Goal: Information Seeking & Learning: Learn about a topic

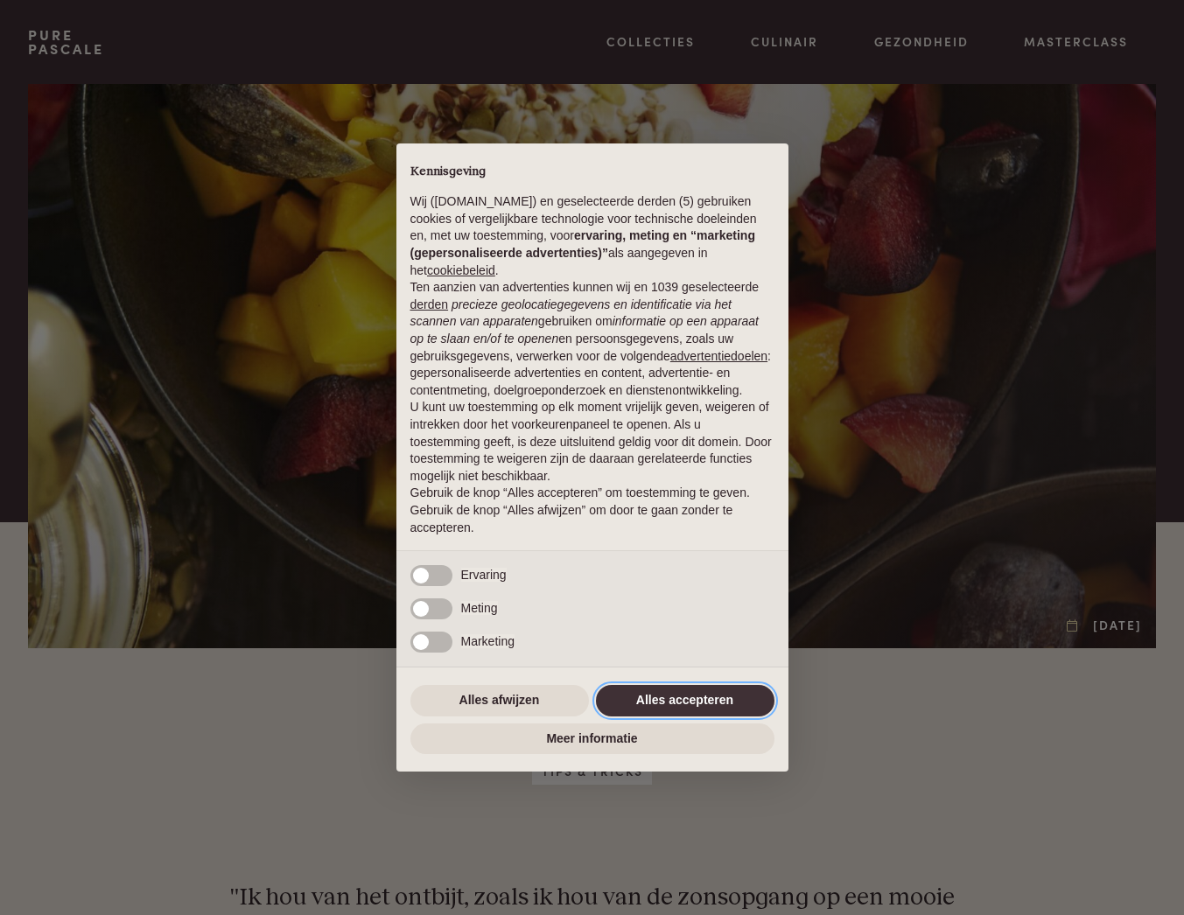
click at [660, 710] on button "Alles accepteren" at bounding box center [685, 700] width 178 height 31
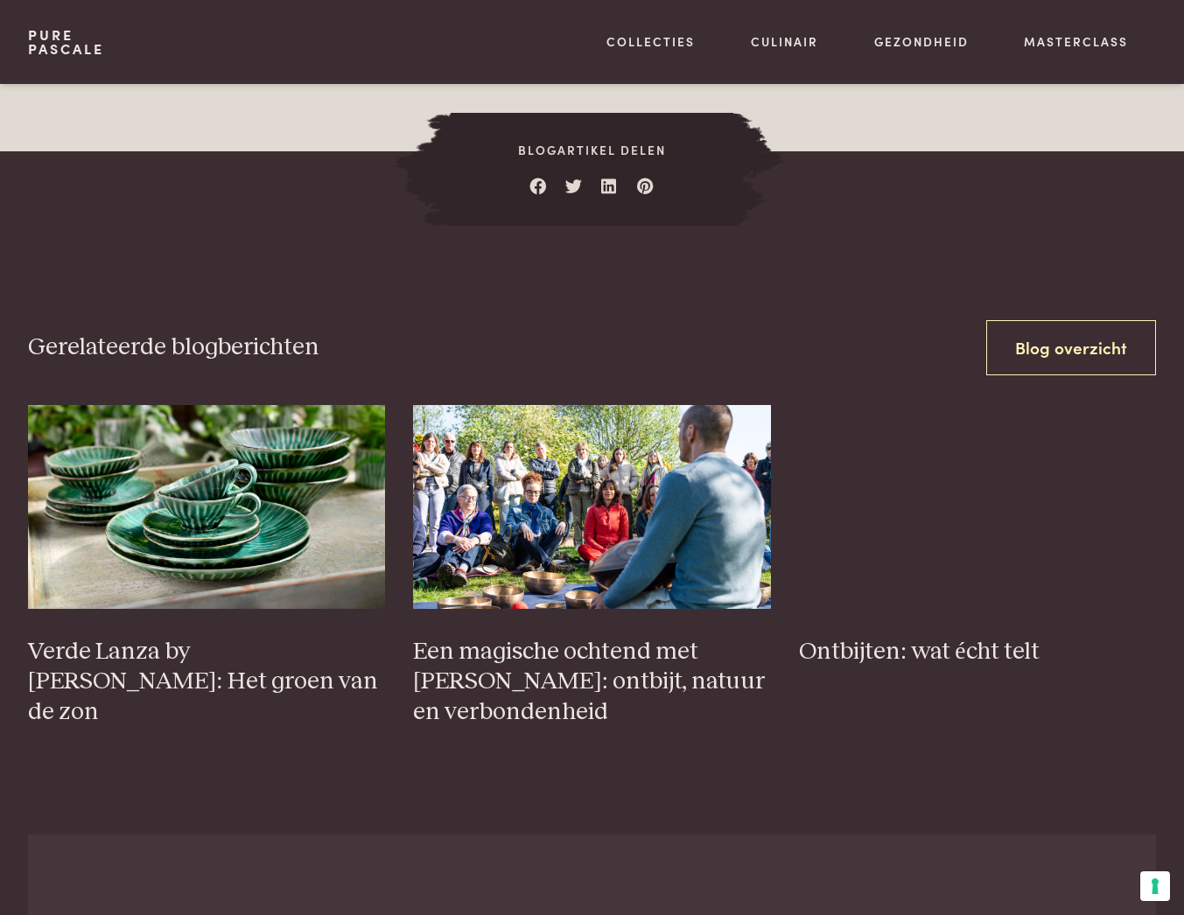
scroll to position [2581, 0]
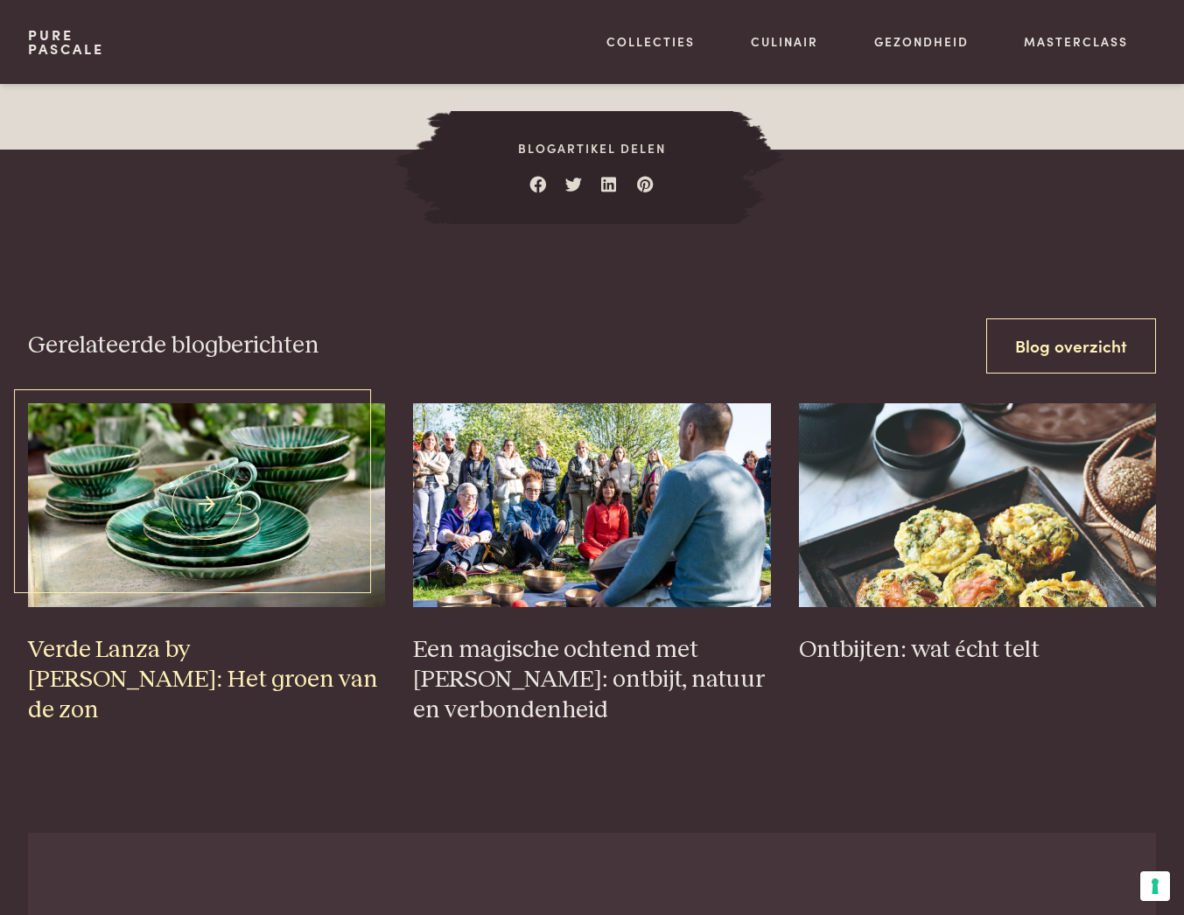
click at [217, 558] on img at bounding box center [207, 505] width 358 height 204
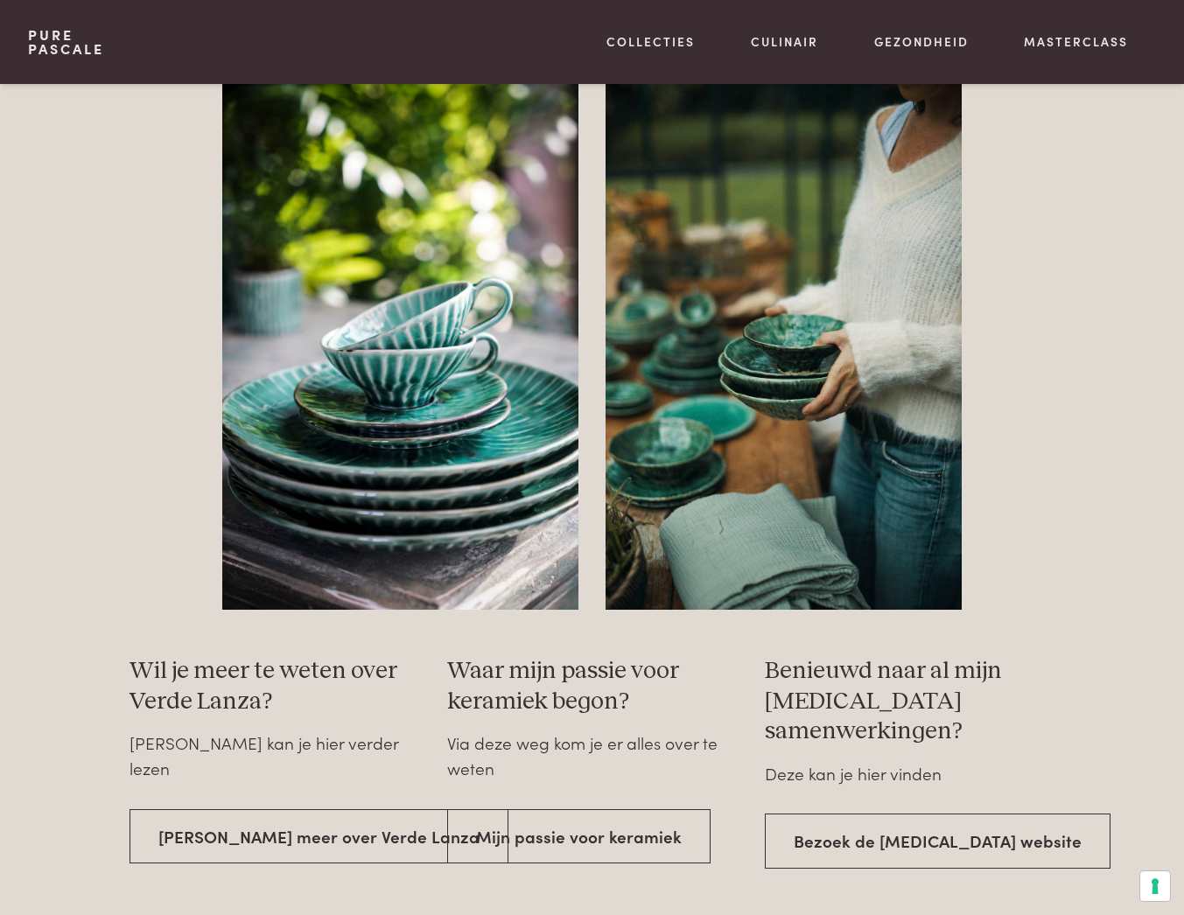
scroll to position [2552, 0]
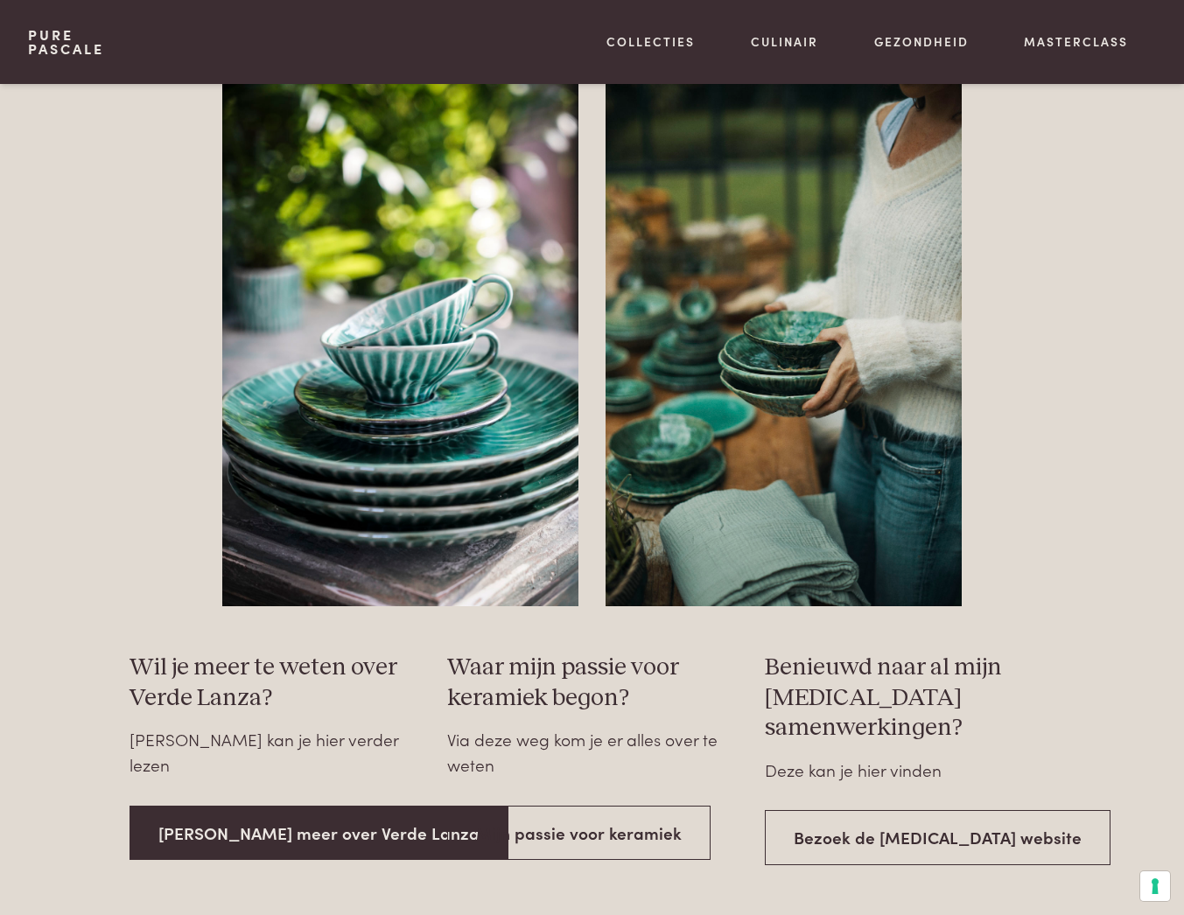
click at [305, 806] on link "Lees meer over Verde Lanza" at bounding box center [318, 833] width 379 height 55
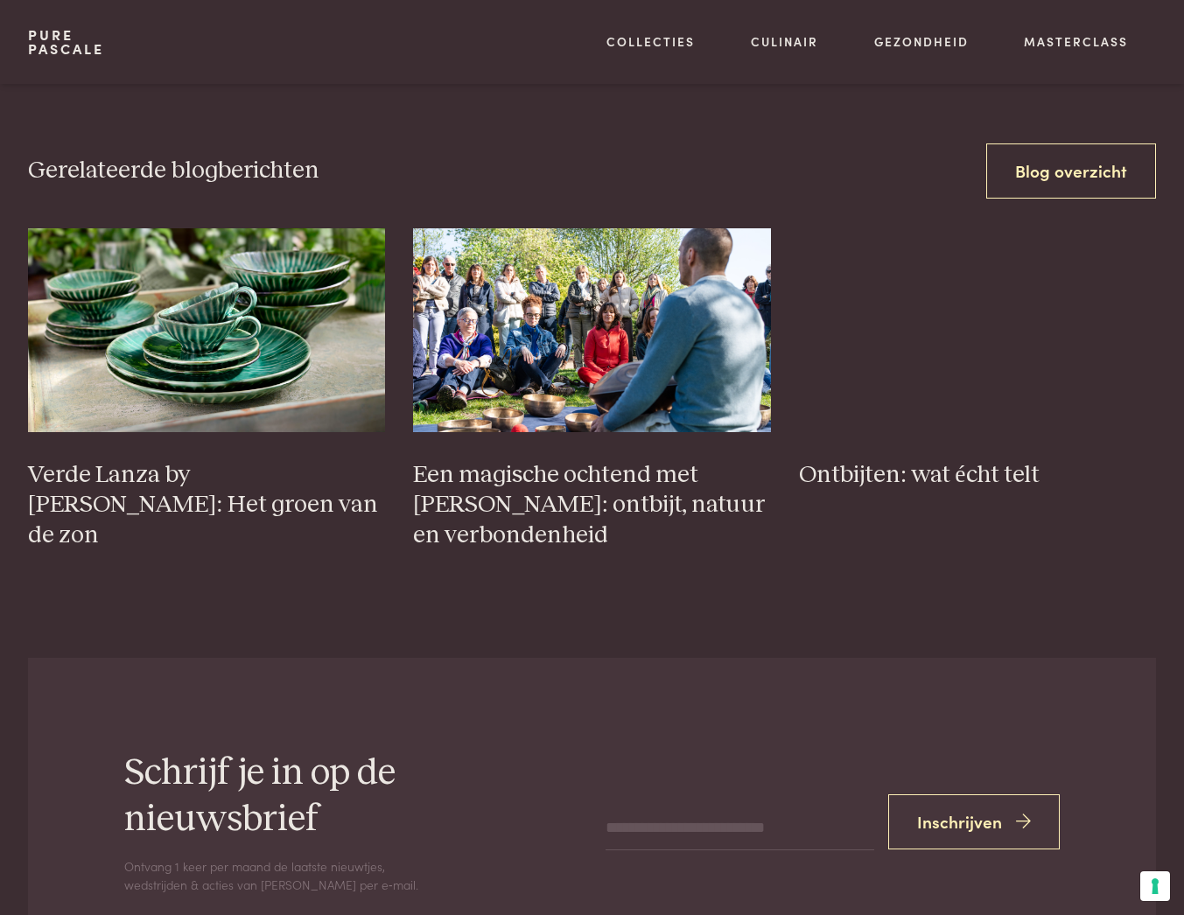
scroll to position [6575, 0]
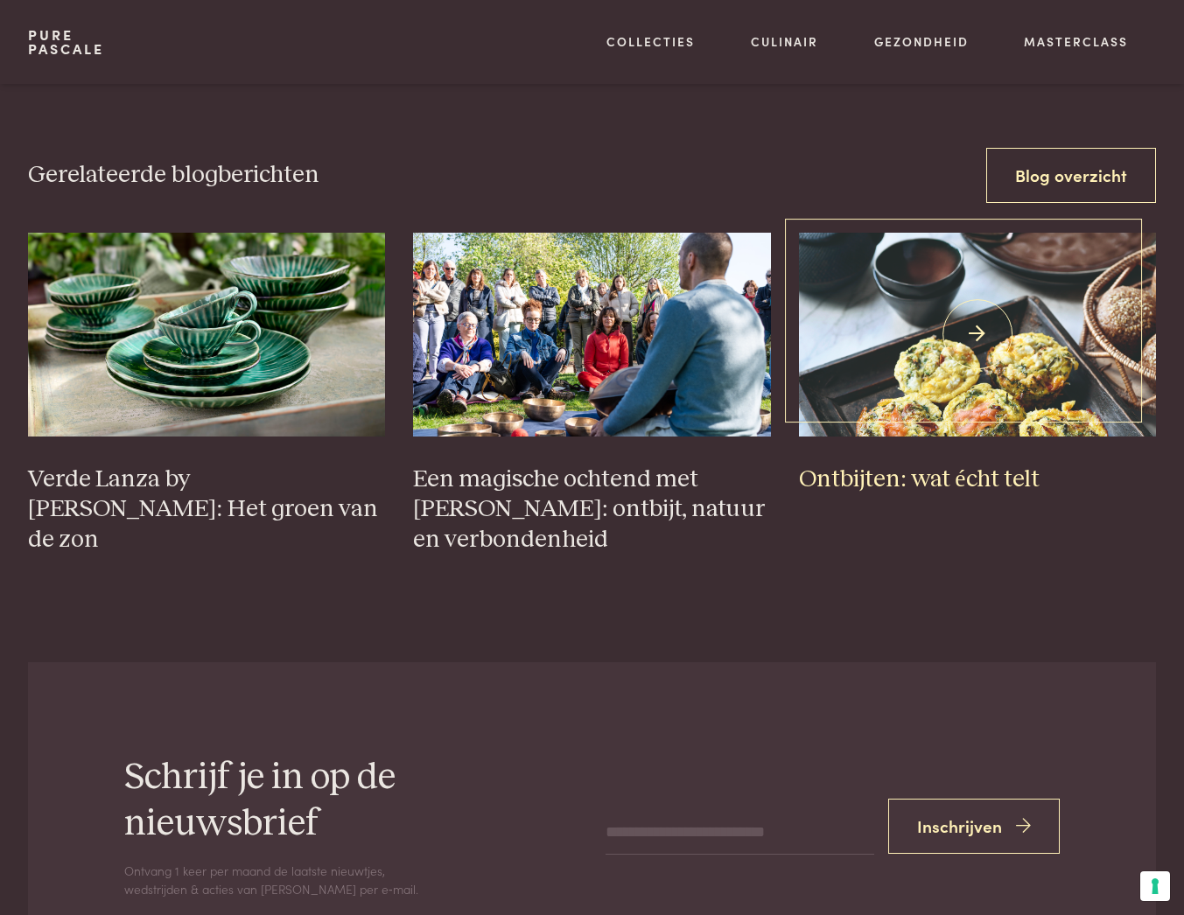
click at [1014, 345] on img at bounding box center [978, 335] width 358 height 204
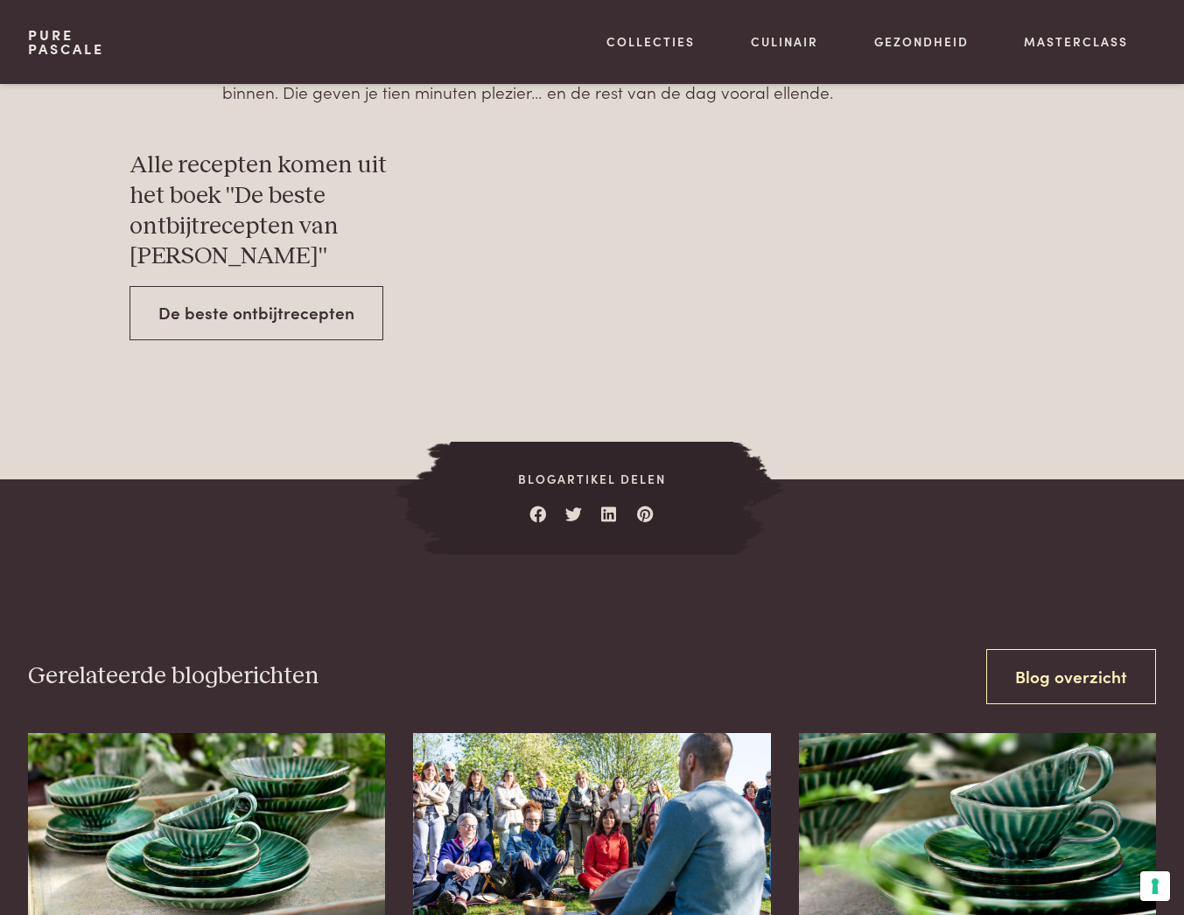
scroll to position [6135, 0]
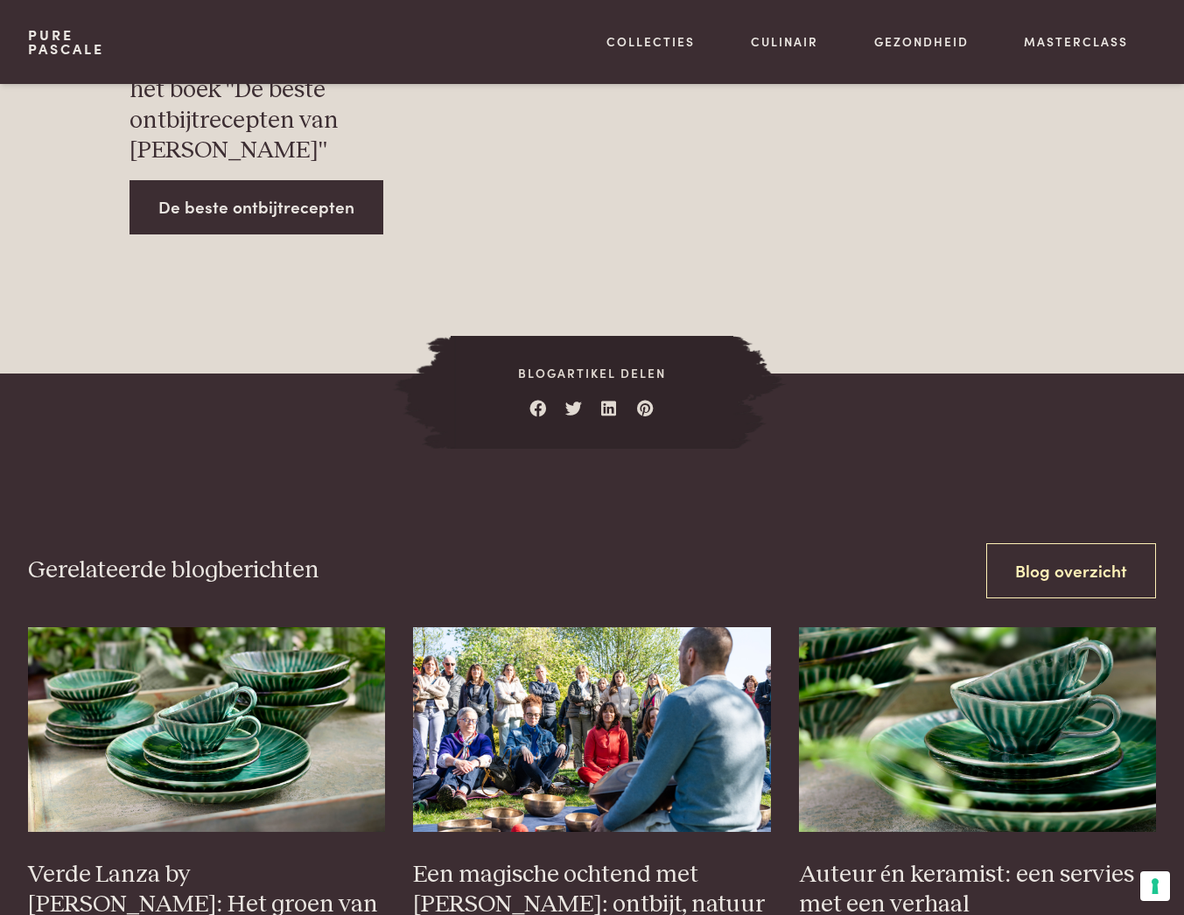
click at [267, 191] on link "De beste ontbijtrecepten" at bounding box center [256, 207] width 254 height 55
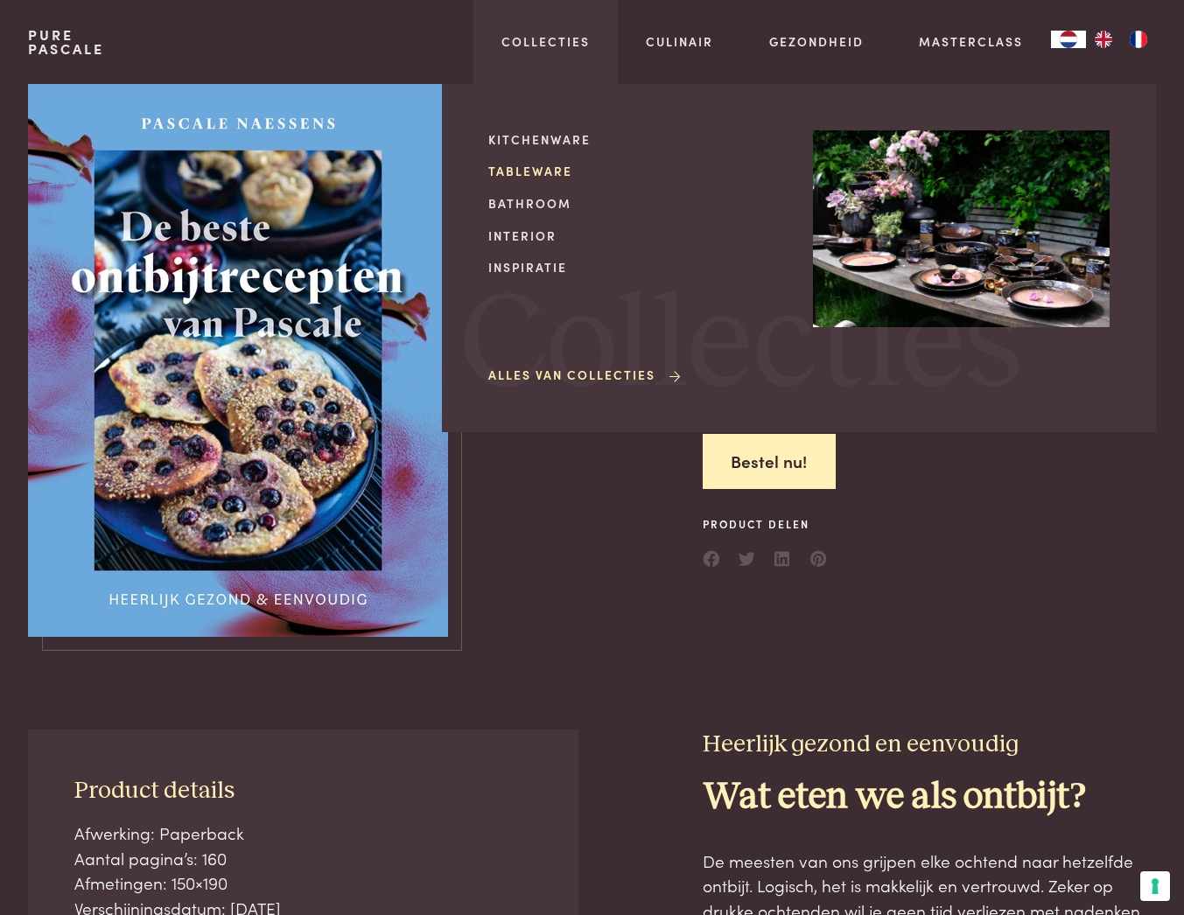
click at [529, 171] on link "Tableware" at bounding box center [636, 171] width 297 height 18
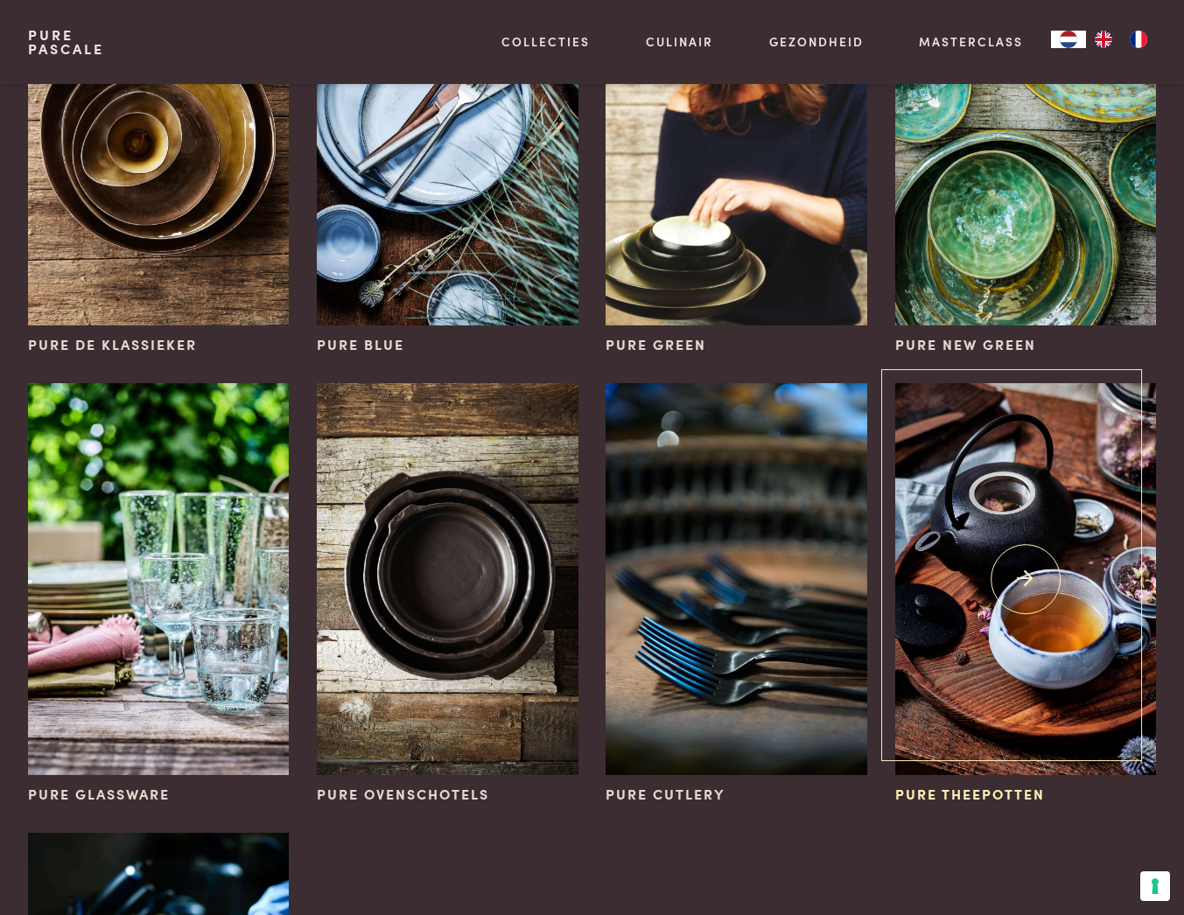
scroll to position [405, 0]
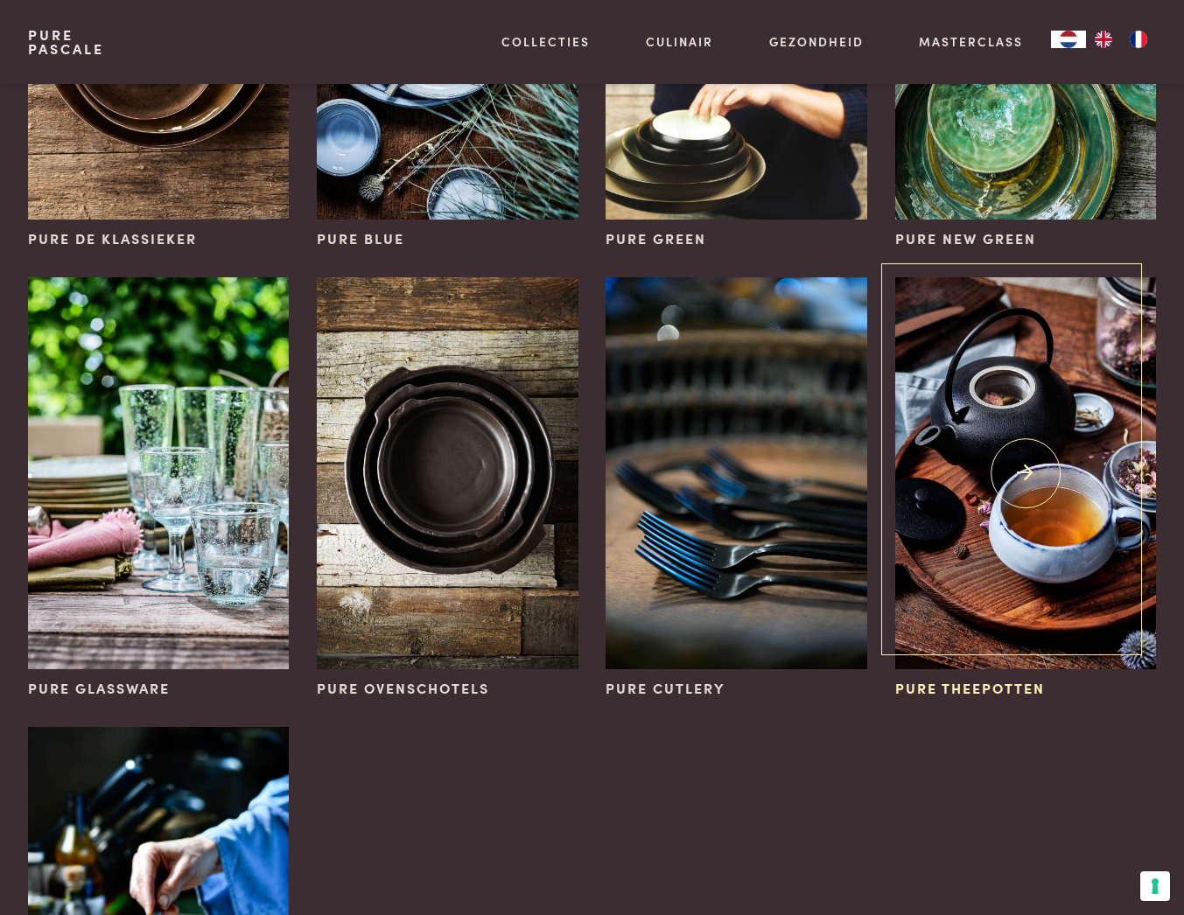
click at [1027, 614] on img at bounding box center [1025, 473] width 261 height 392
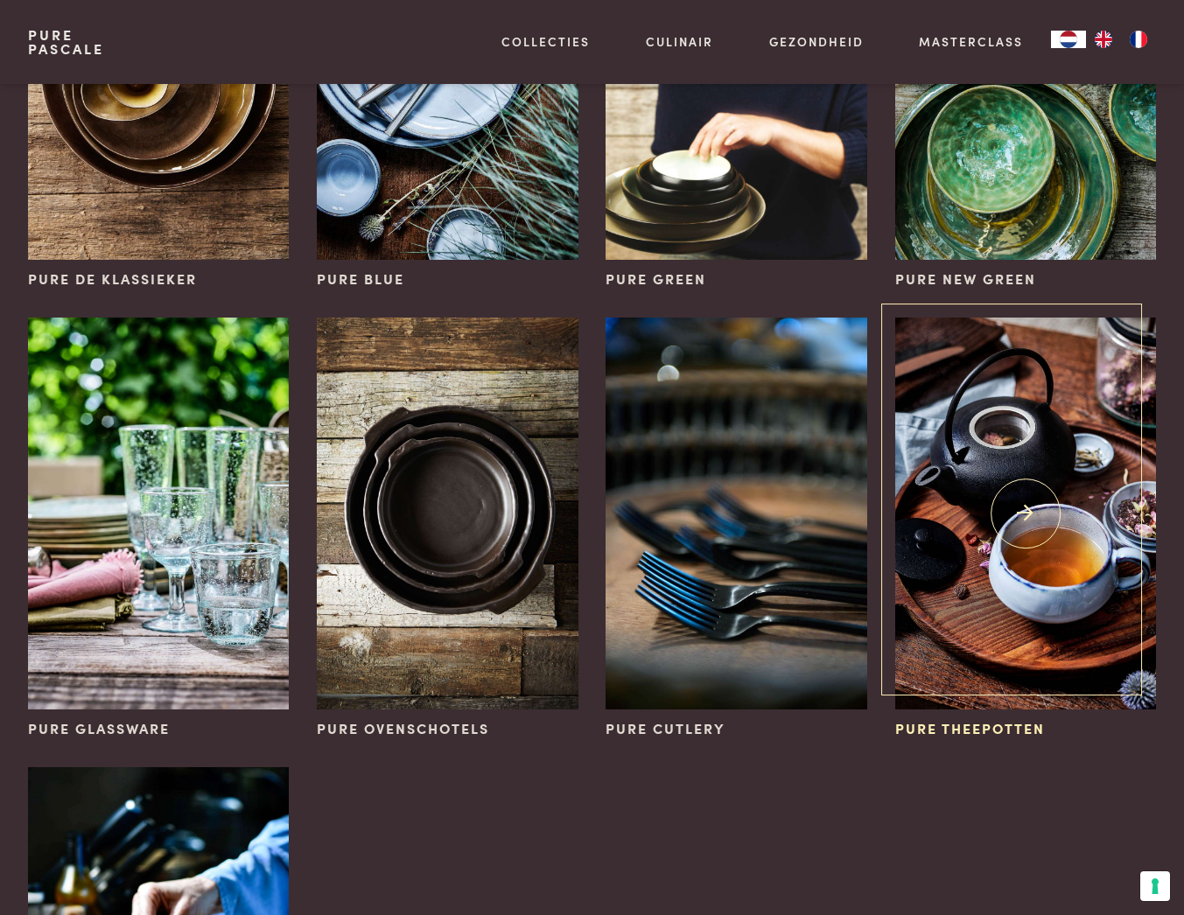
scroll to position [361, 0]
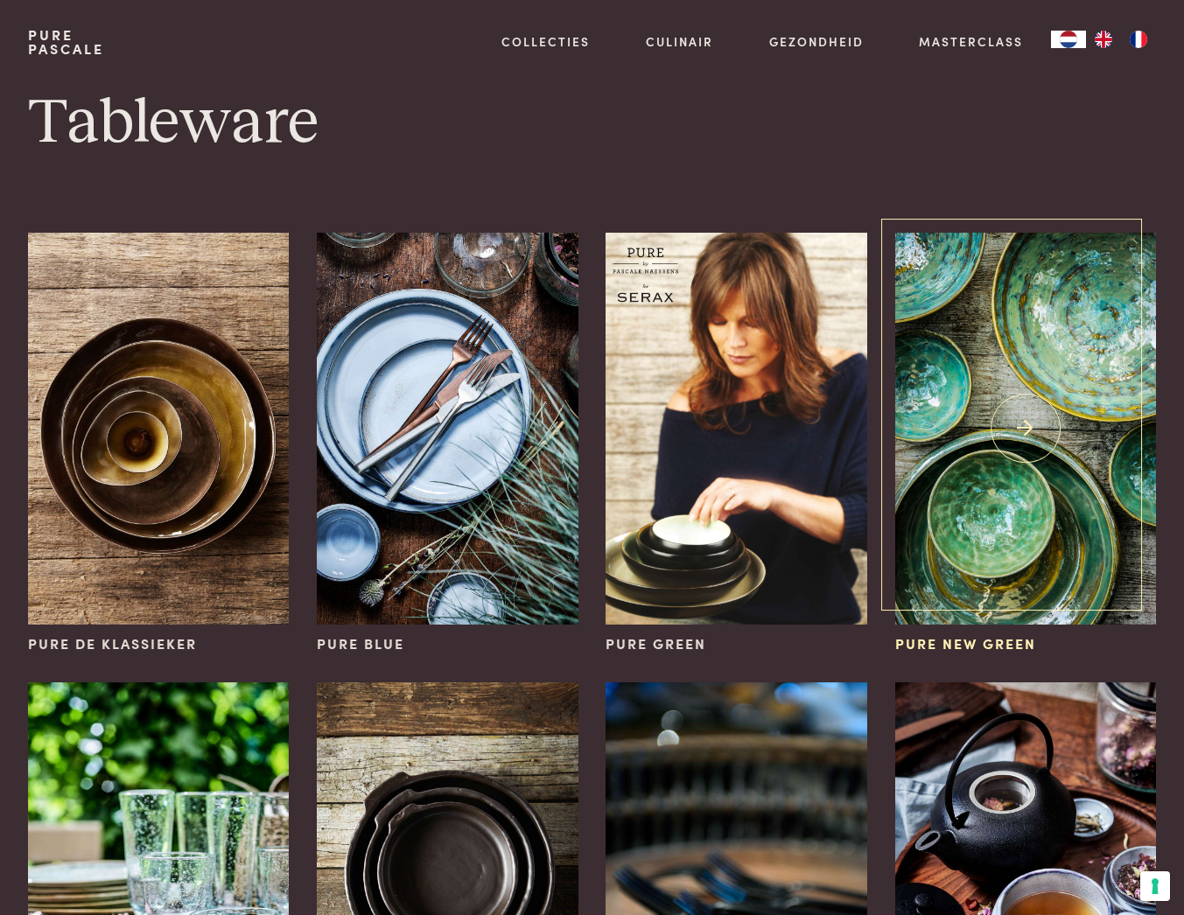
click at [1004, 387] on img at bounding box center [1025, 429] width 261 height 392
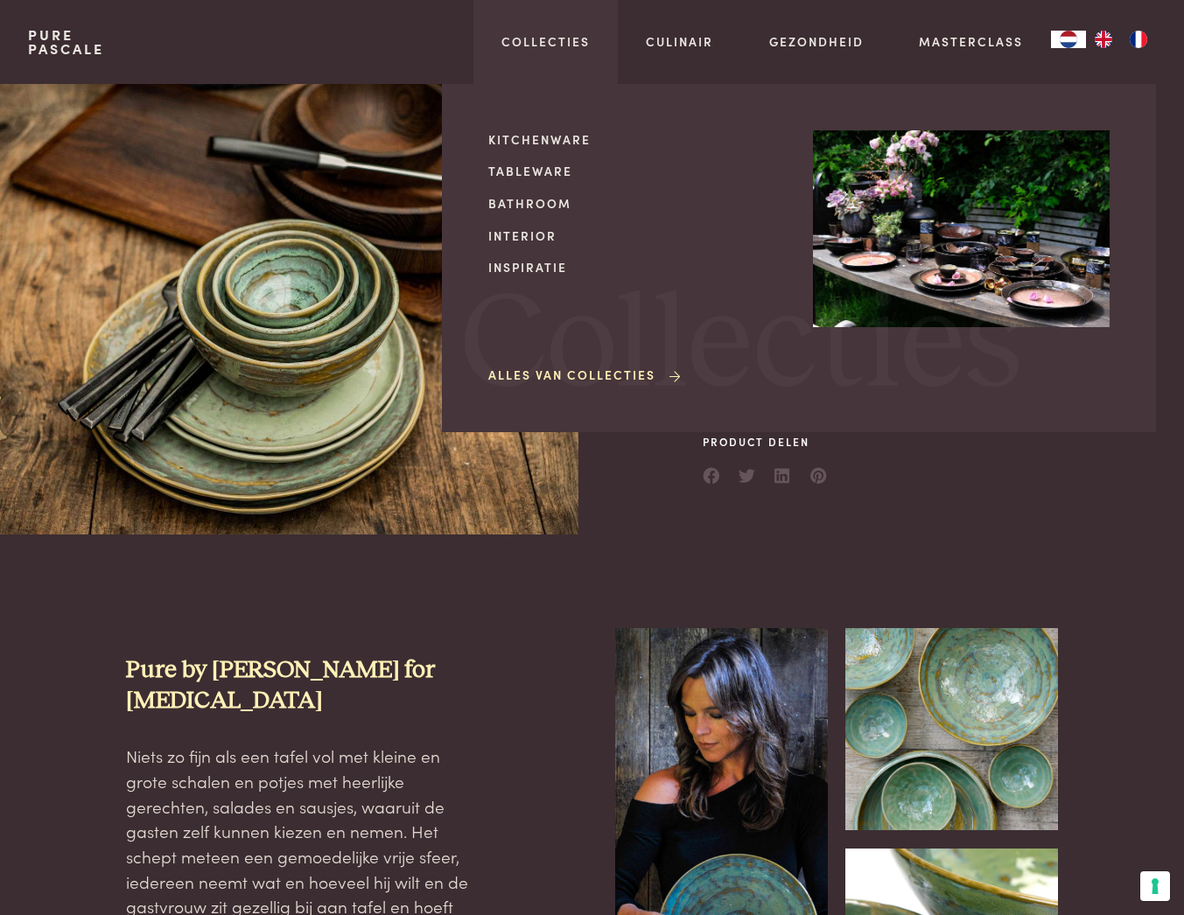
click at [530, 373] on link "Alles van Collecties" at bounding box center [585, 375] width 195 height 18
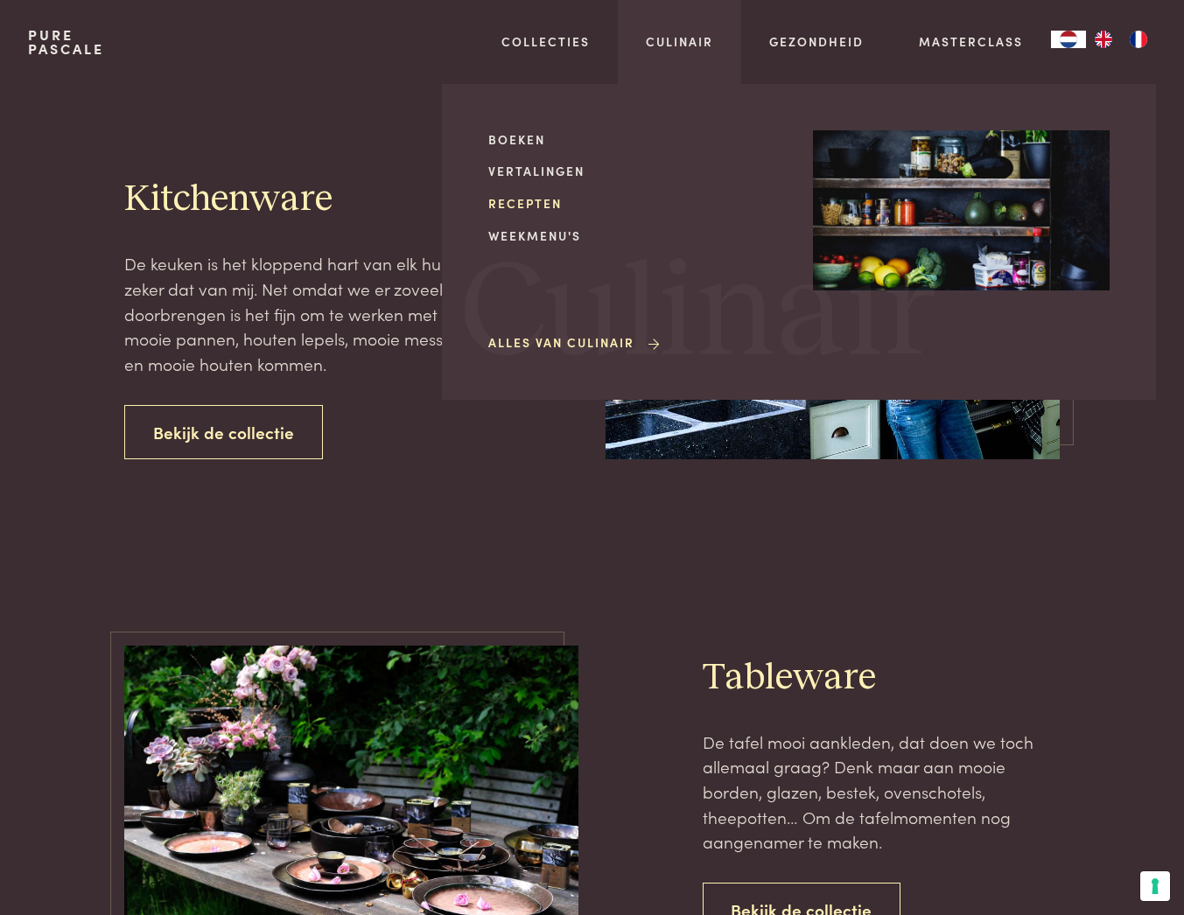
click at [527, 203] on link "Recepten" at bounding box center [636, 203] width 297 height 18
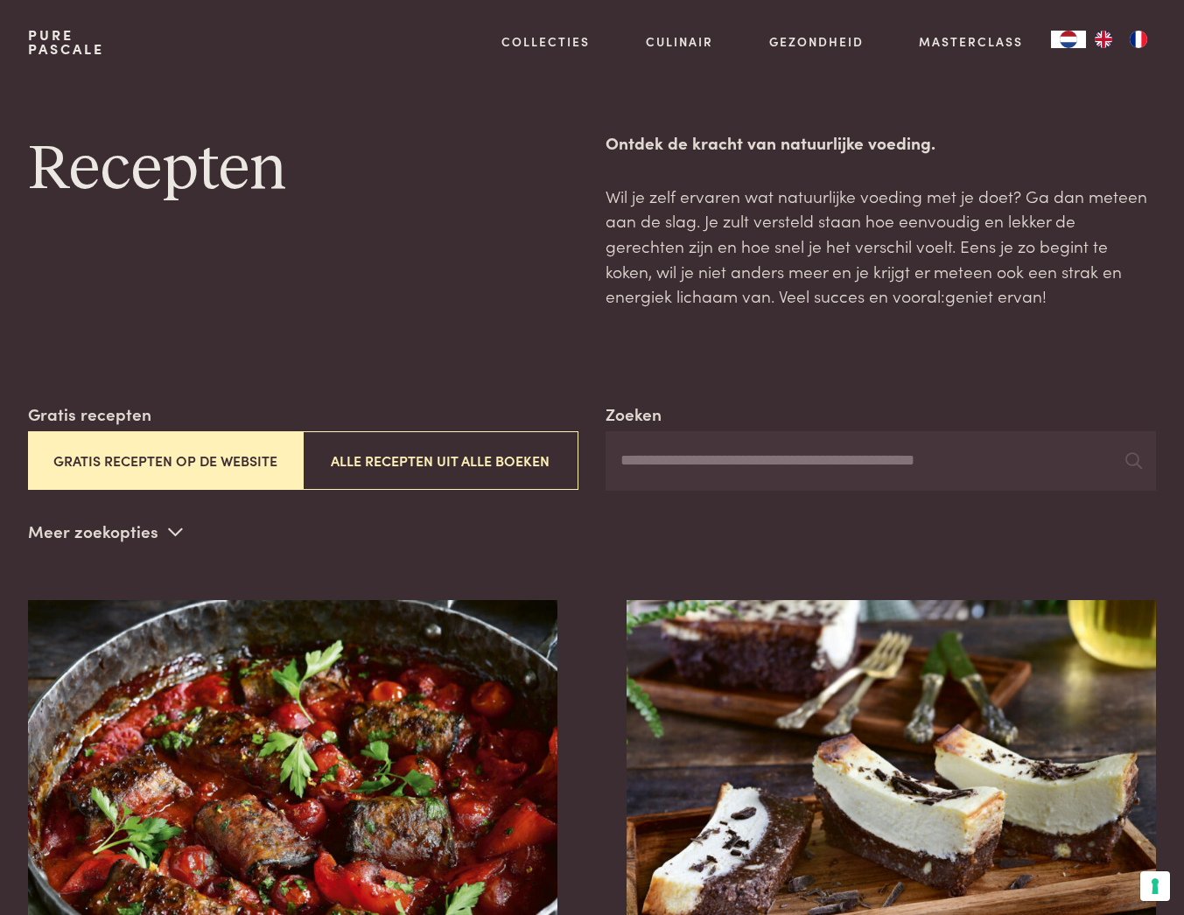
click at [185, 467] on button "Gratis recepten op de website" at bounding box center [165, 460] width 275 height 59
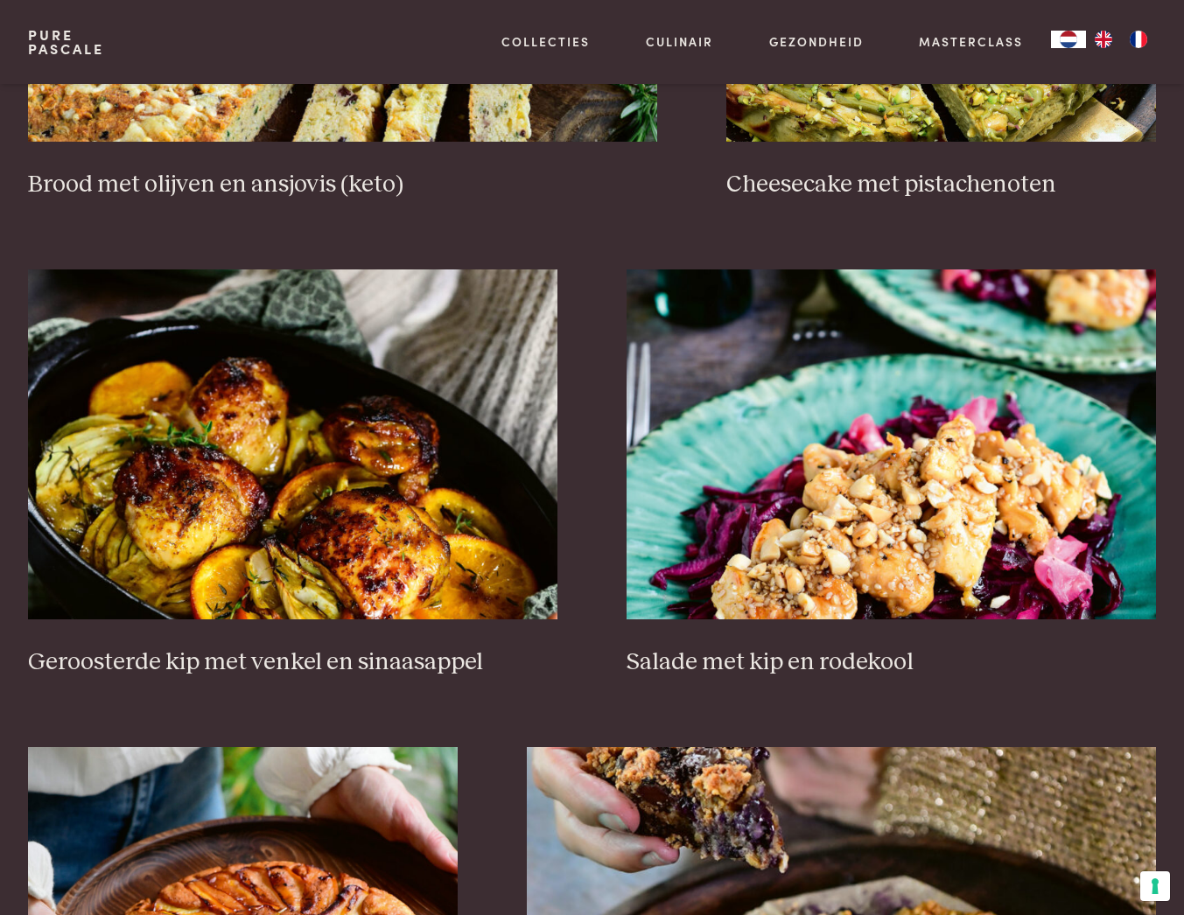
scroll to position [1796, 0]
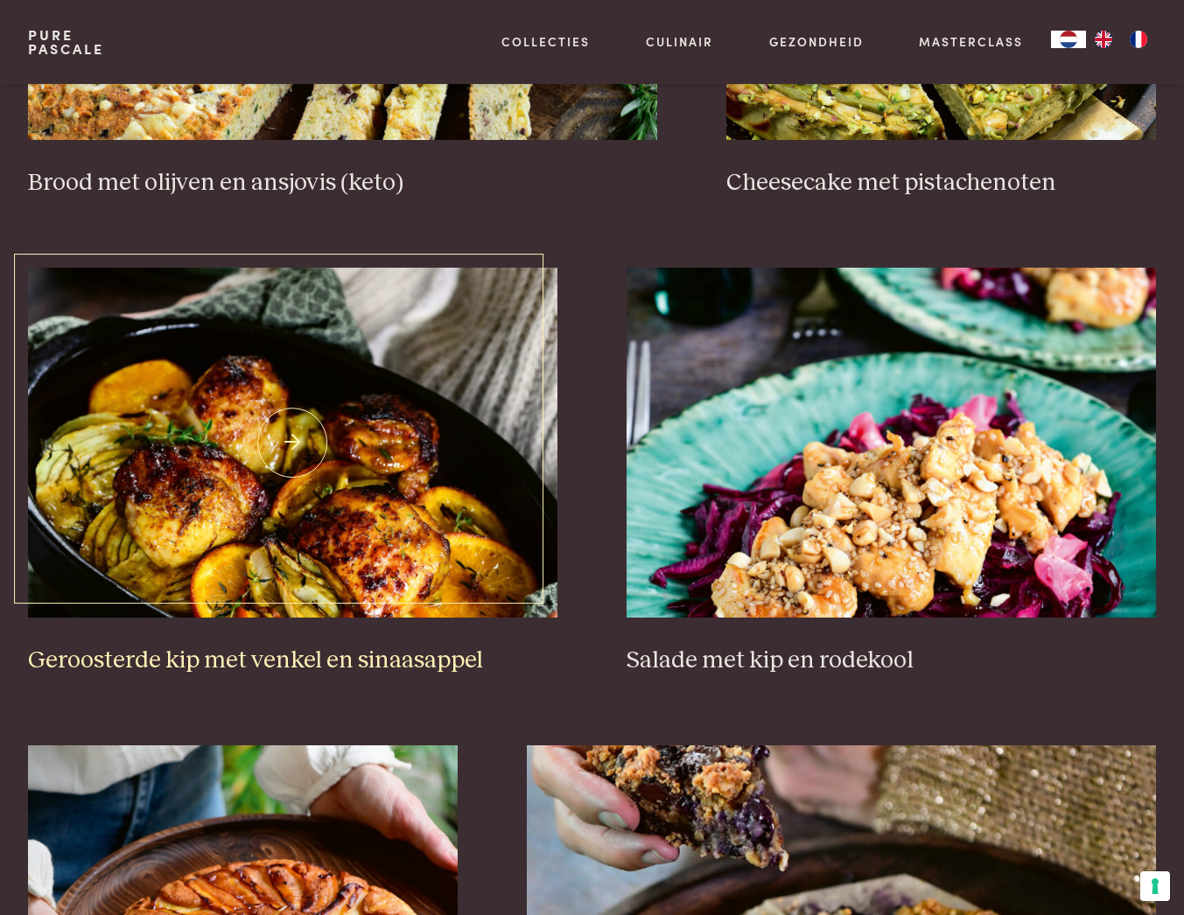
click at [290, 451] on img at bounding box center [292, 443] width 529 height 350
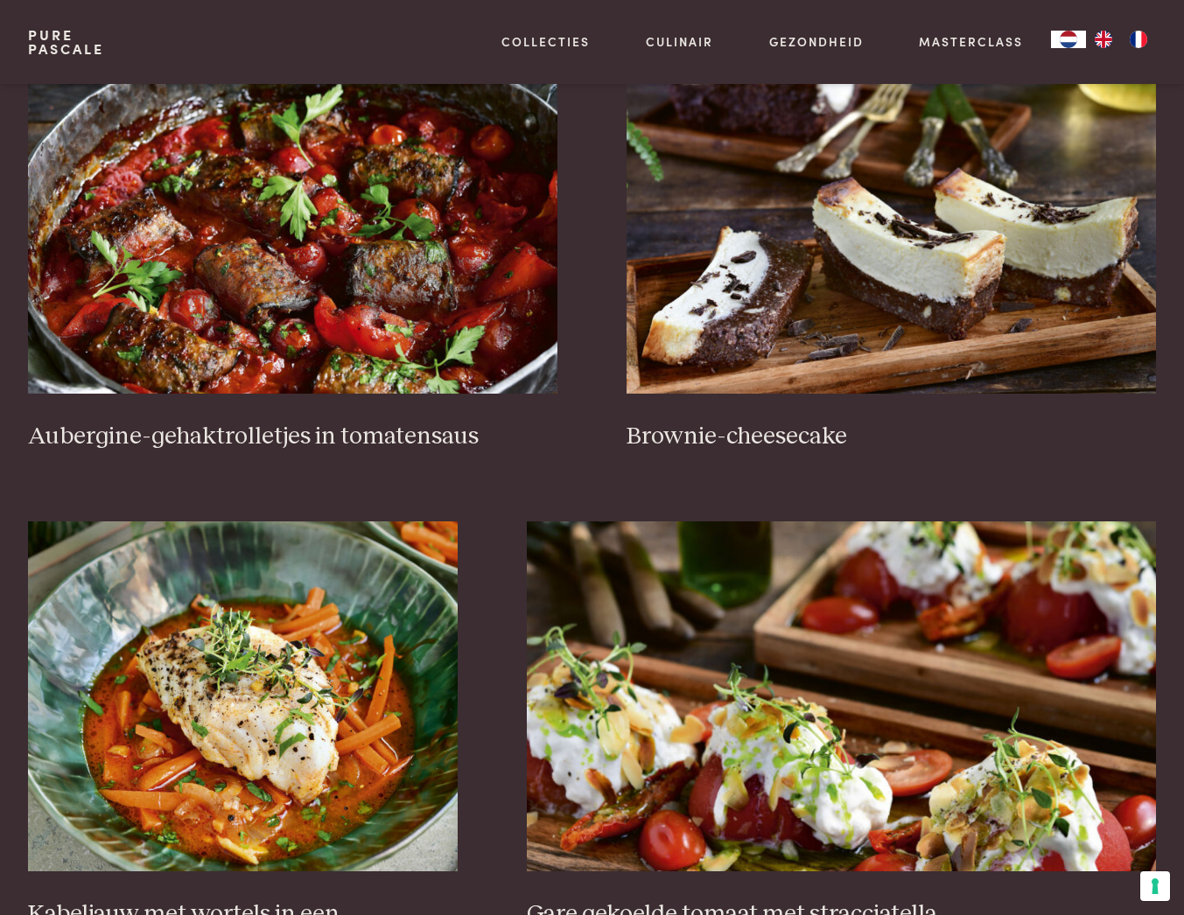
scroll to position [529, 0]
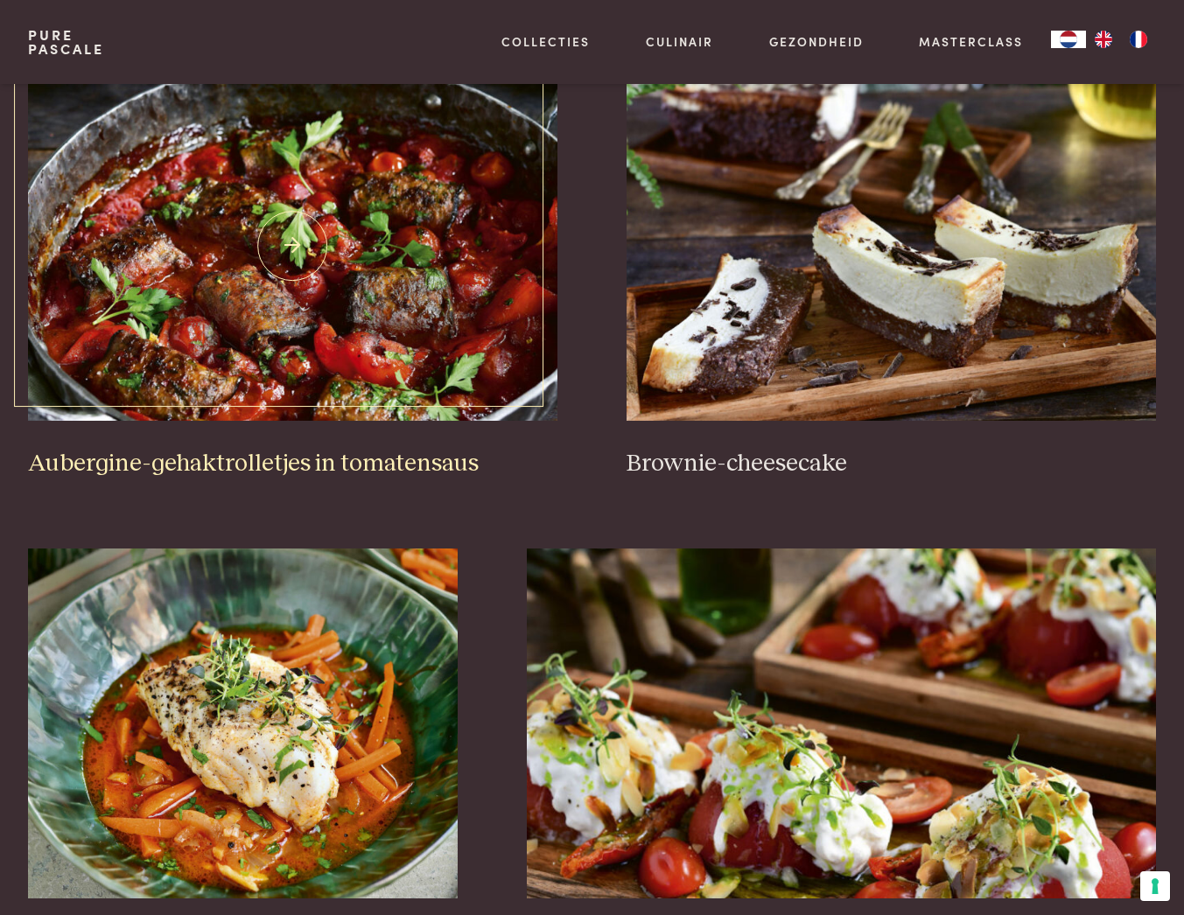
click at [279, 305] on img at bounding box center [292, 246] width 529 height 350
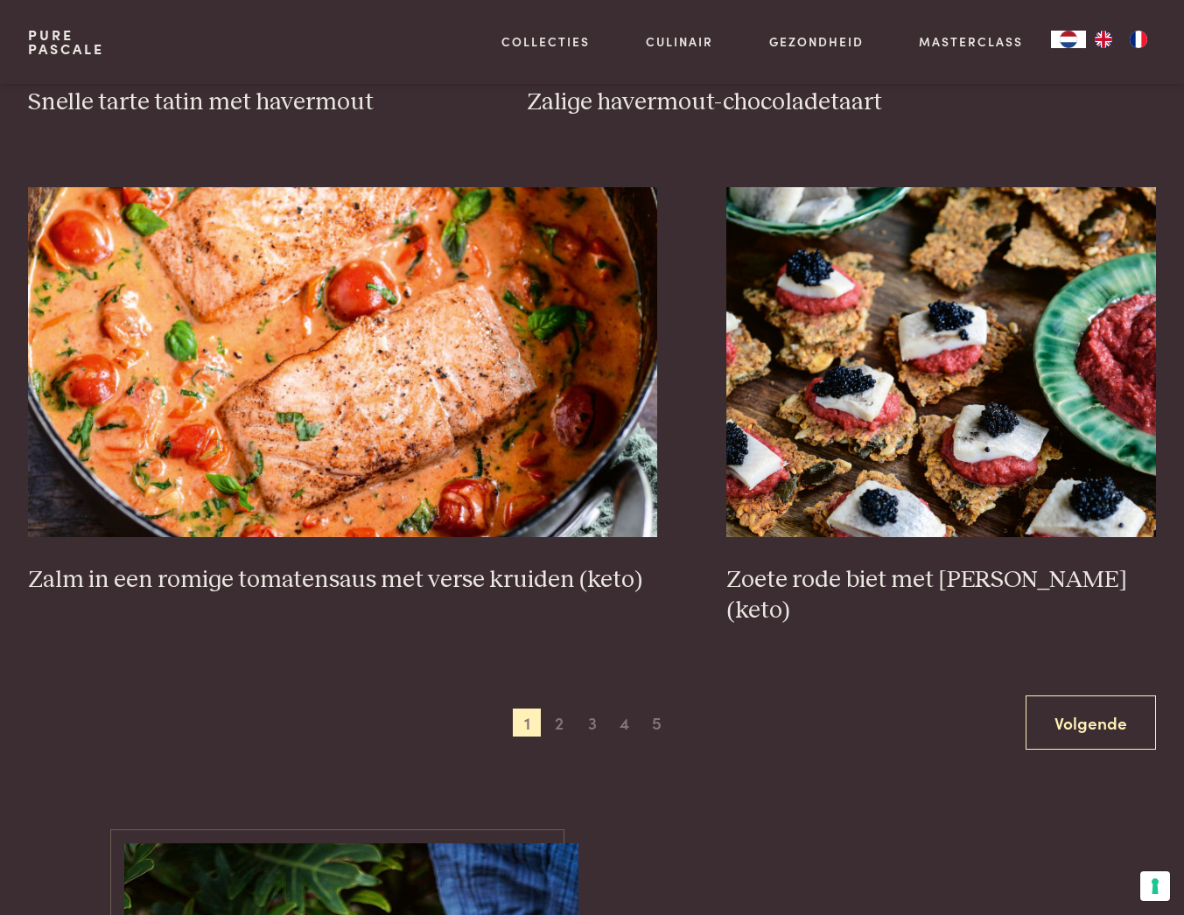
scroll to position [2835, 0]
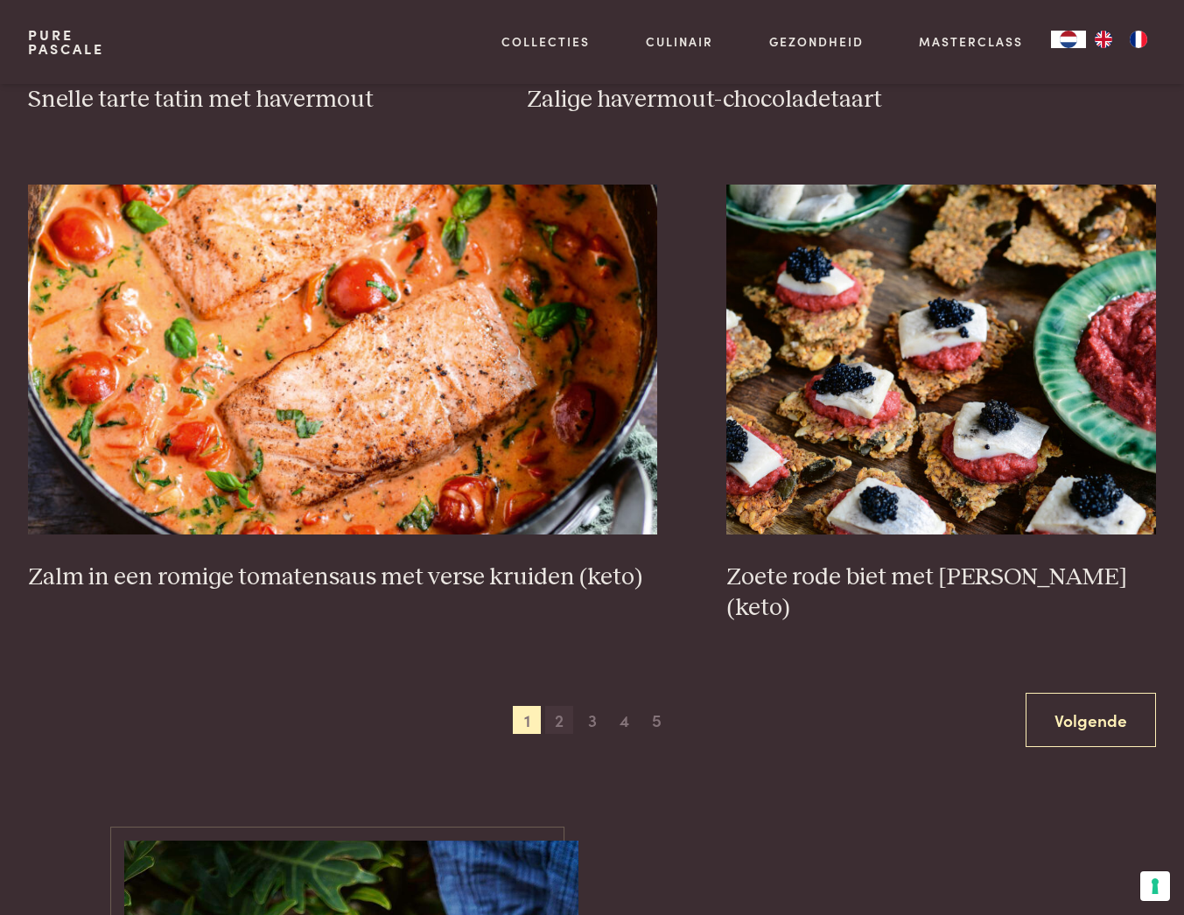
click at [560, 706] on span "2" at bounding box center [559, 720] width 28 height 28
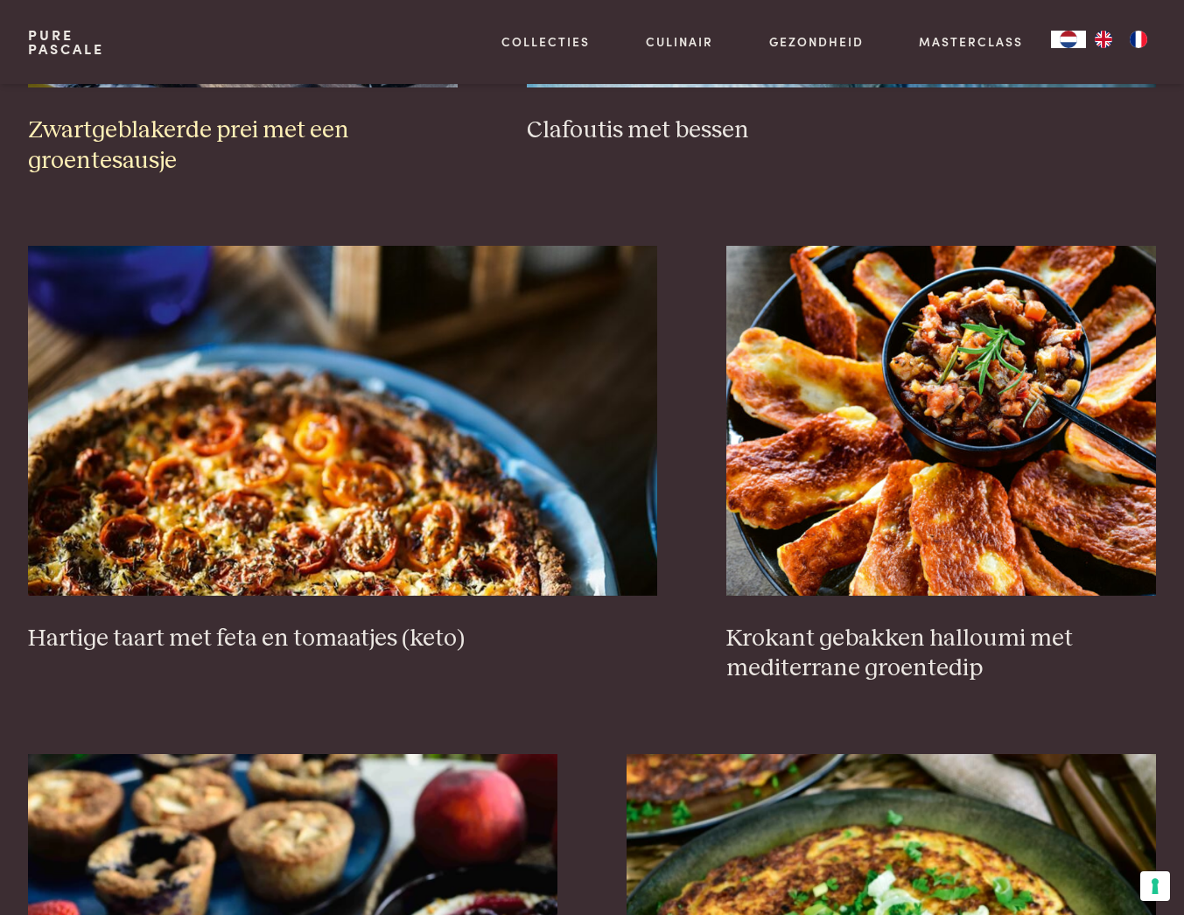
scroll to position [1353, 0]
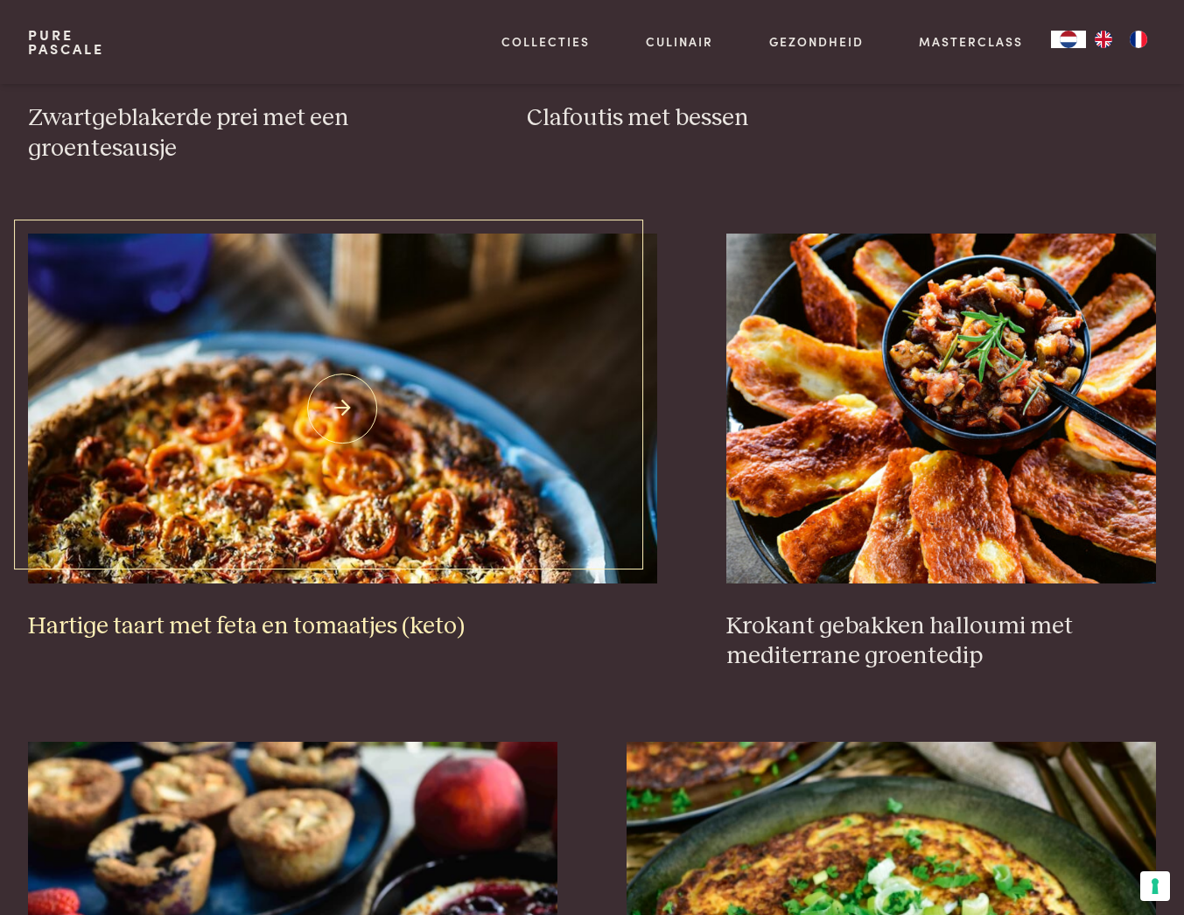
click at [334, 407] on img at bounding box center [342, 409] width 629 height 350
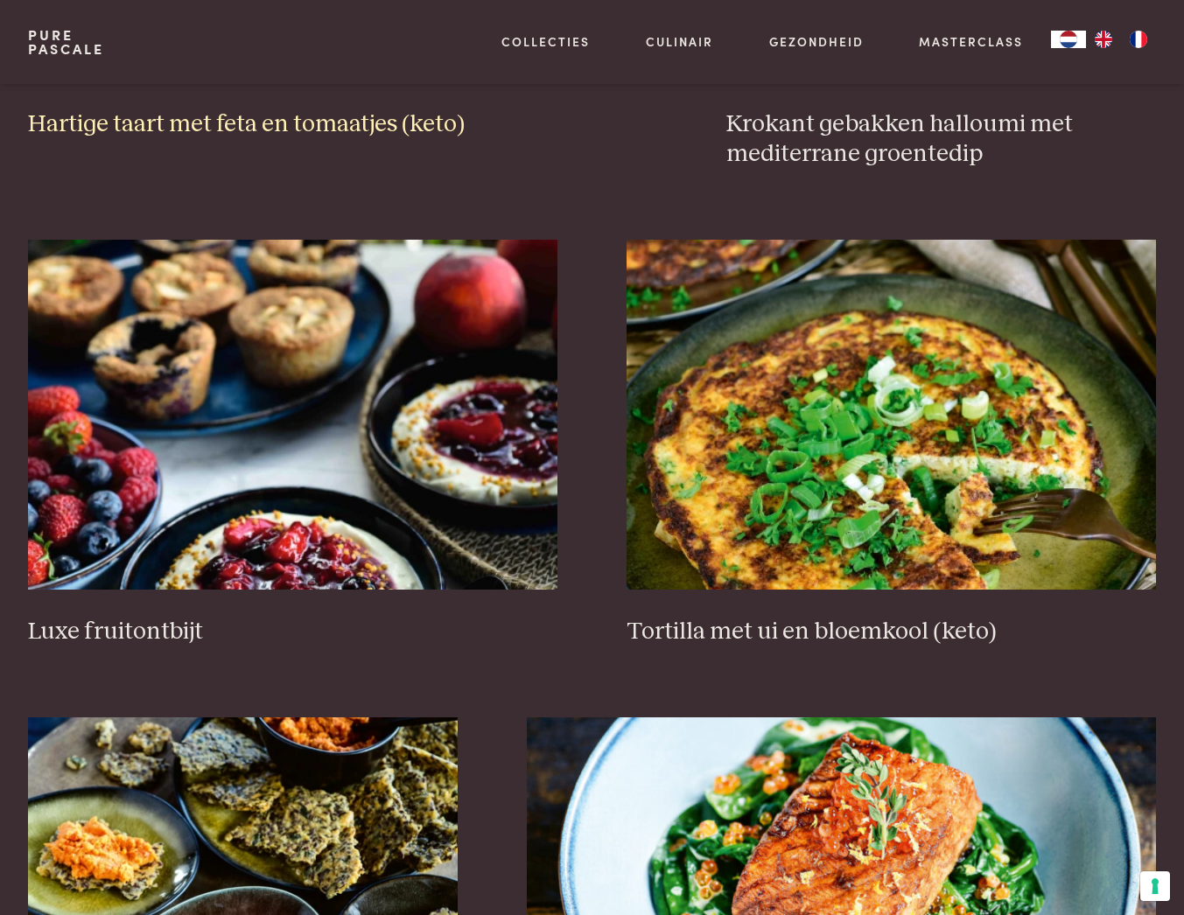
scroll to position [1860, 0]
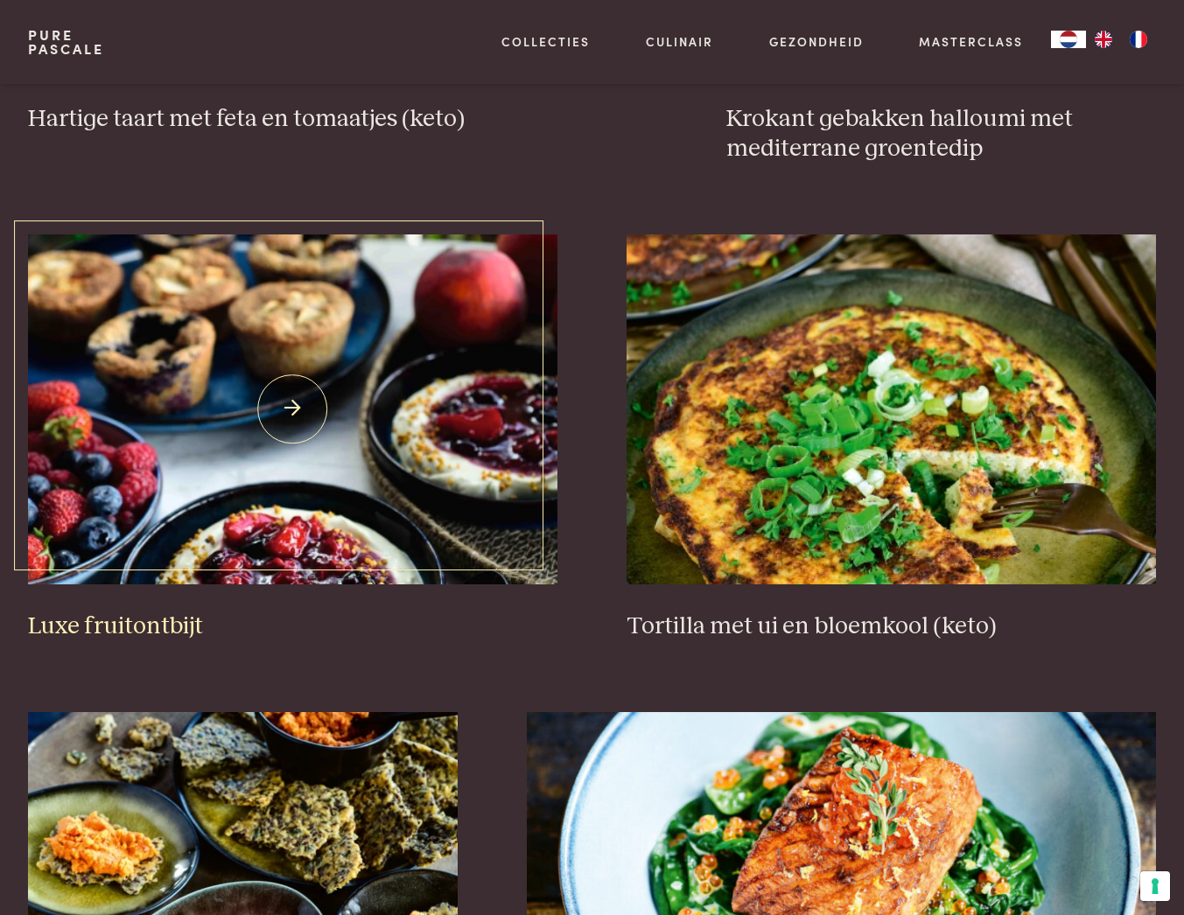
click at [290, 409] on img at bounding box center [292, 409] width 529 height 350
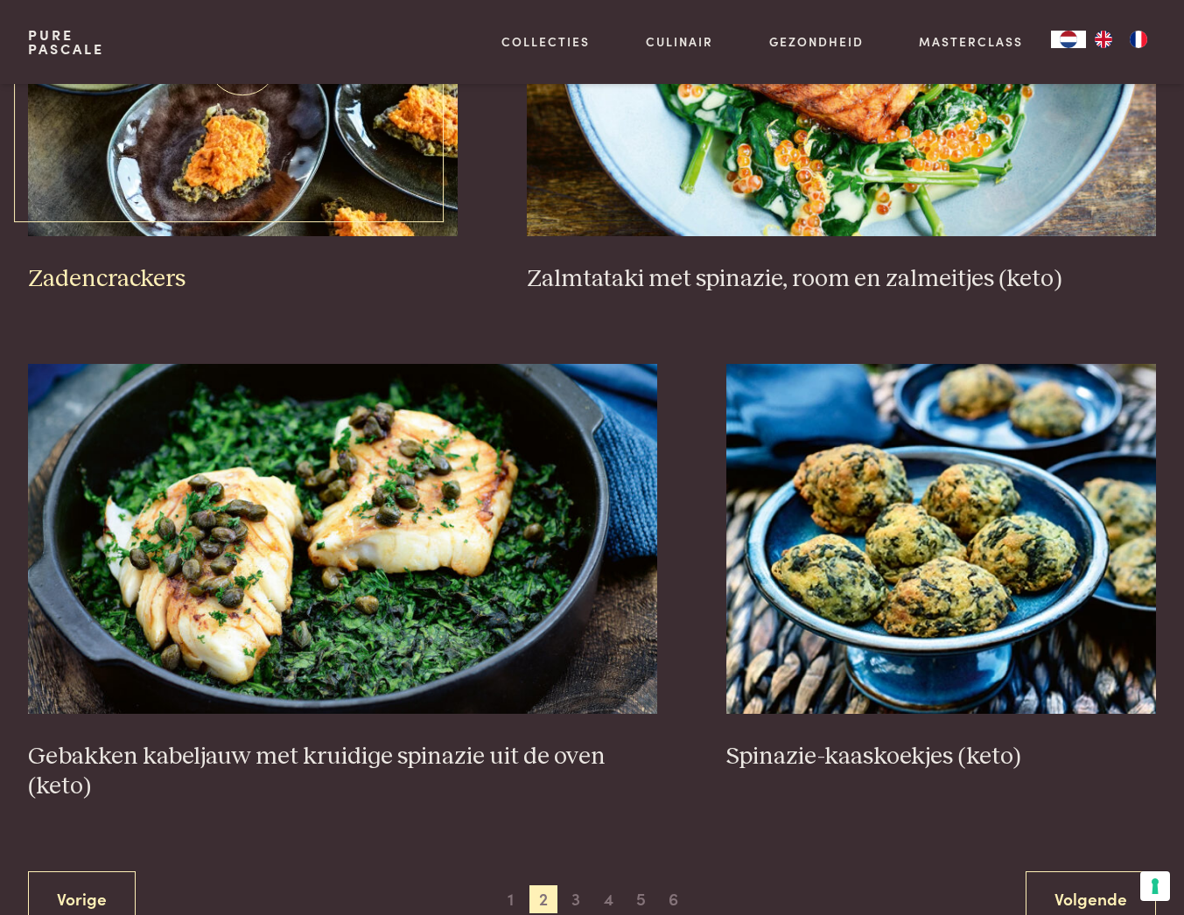
scroll to position [2712, 0]
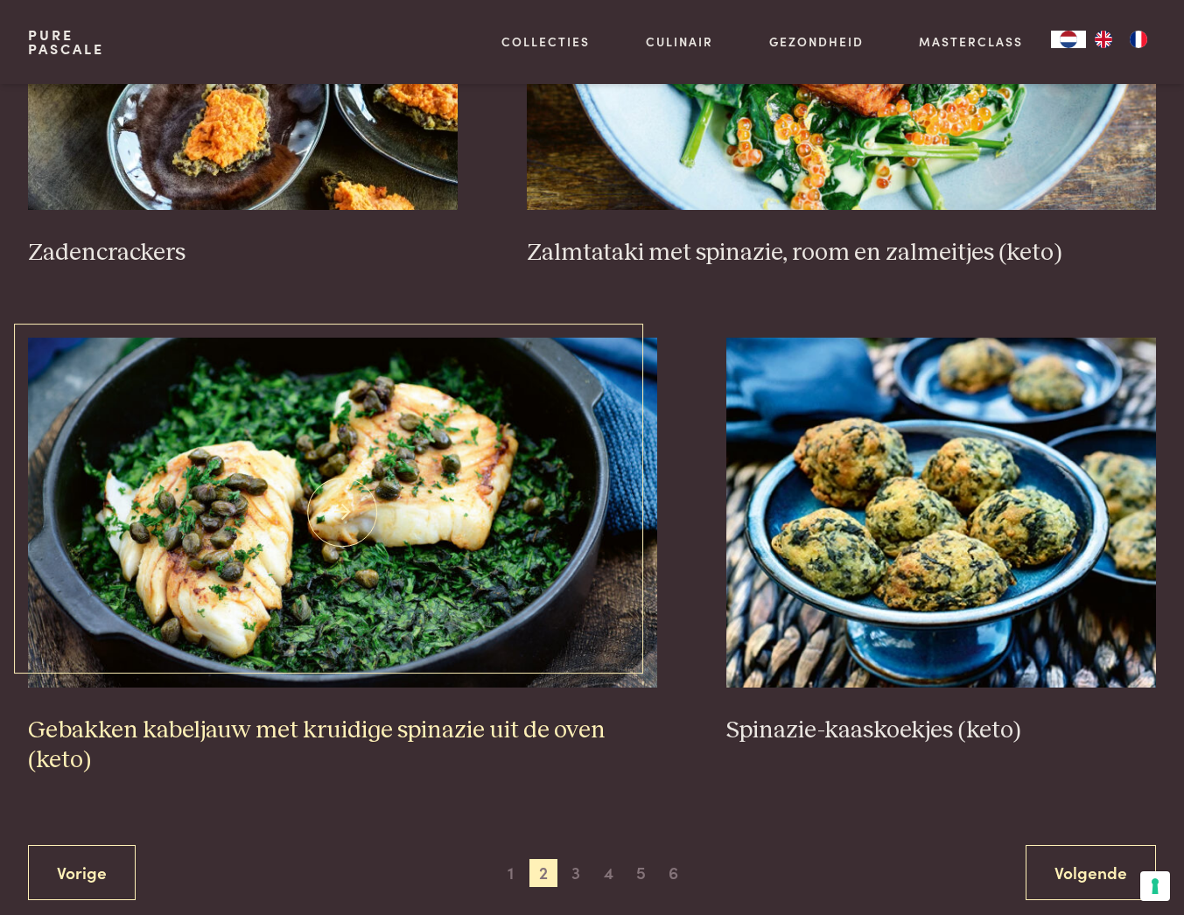
click at [354, 581] on img at bounding box center [342, 513] width 629 height 350
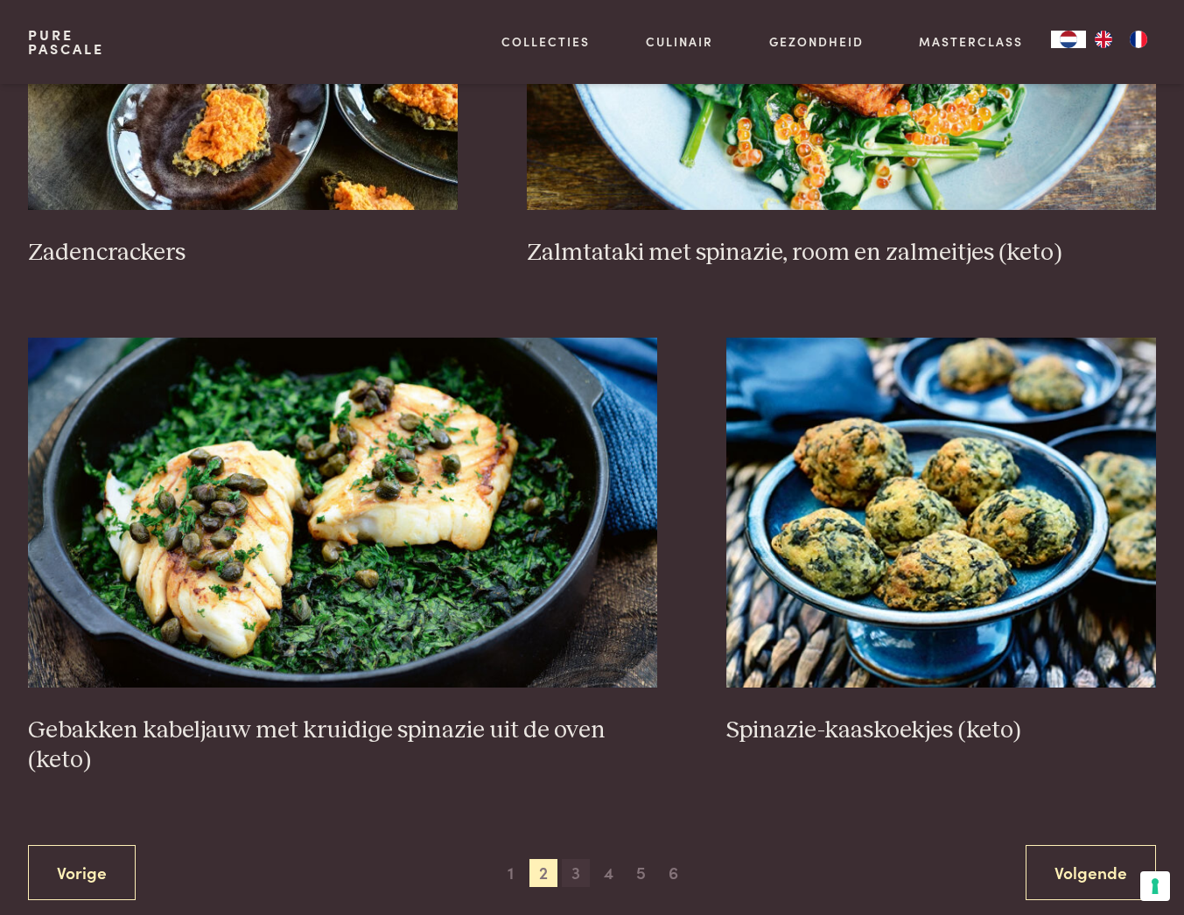
click at [574, 878] on span "3" at bounding box center [576, 873] width 28 height 28
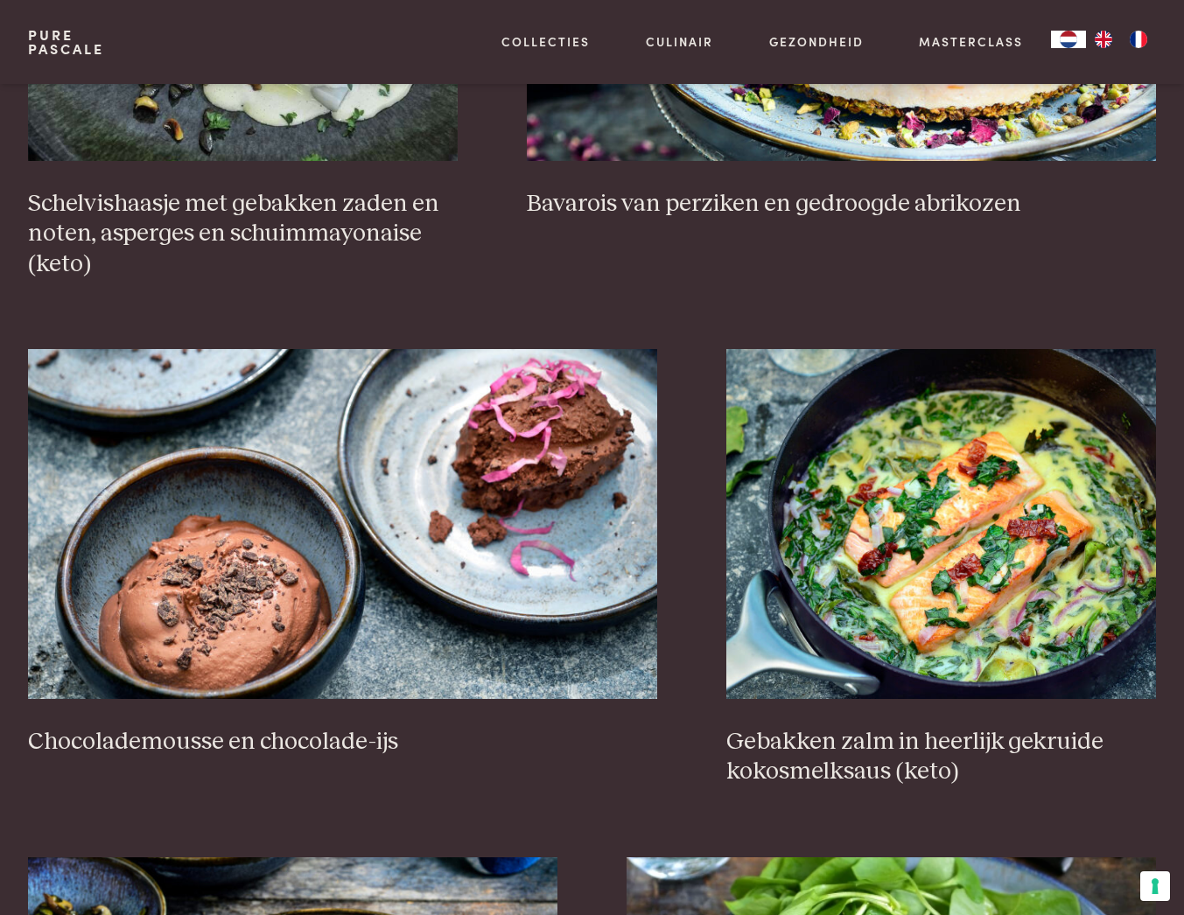
scroll to position [1276, 0]
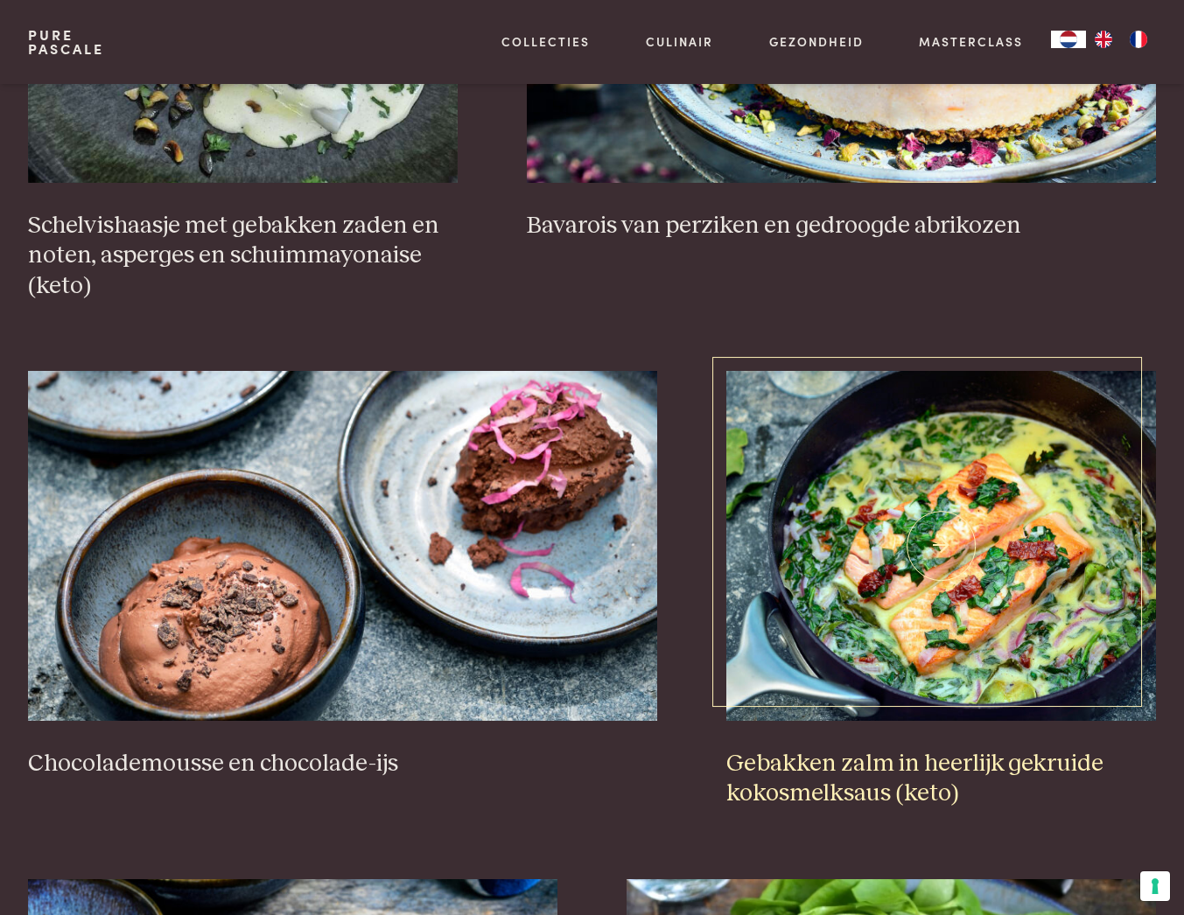
click at [992, 576] on img at bounding box center [941, 546] width 430 height 350
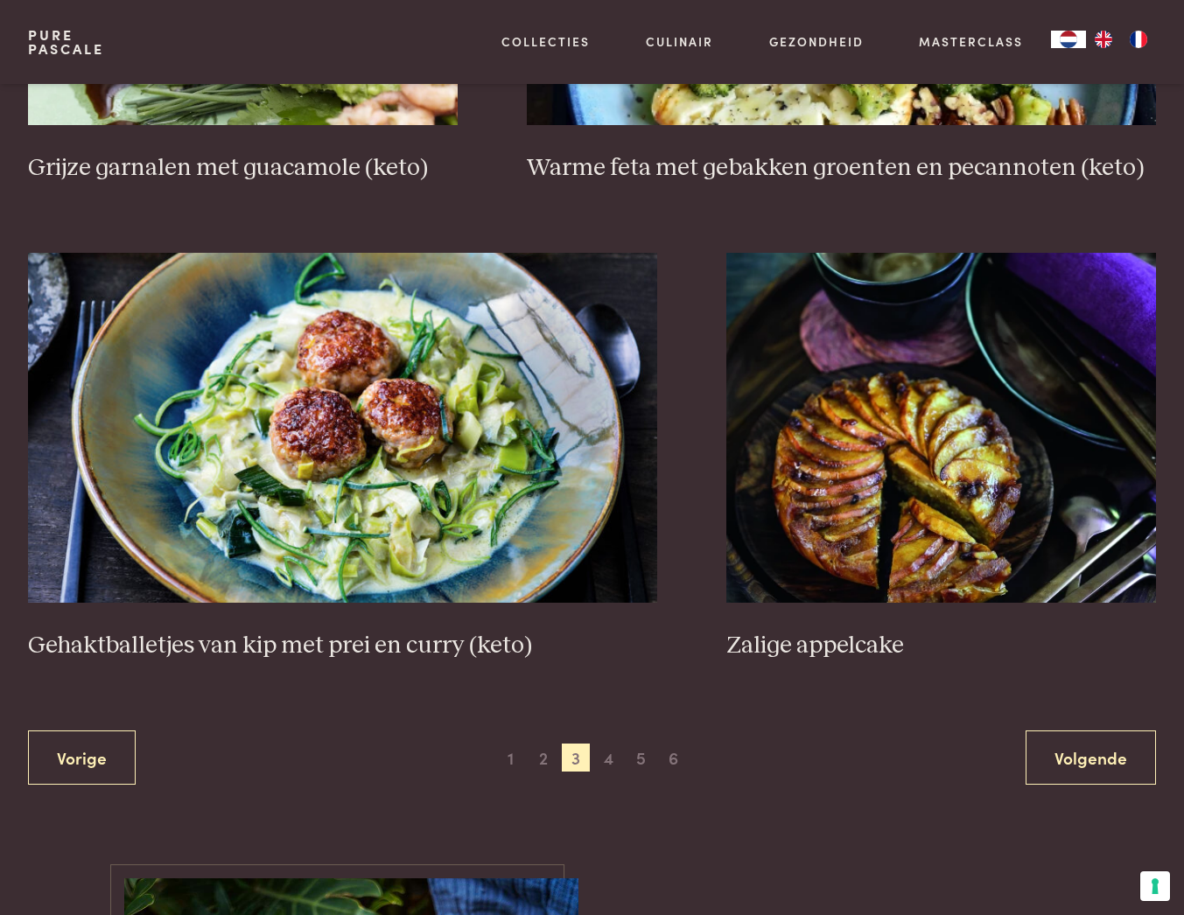
scroll to position [2860, 0]
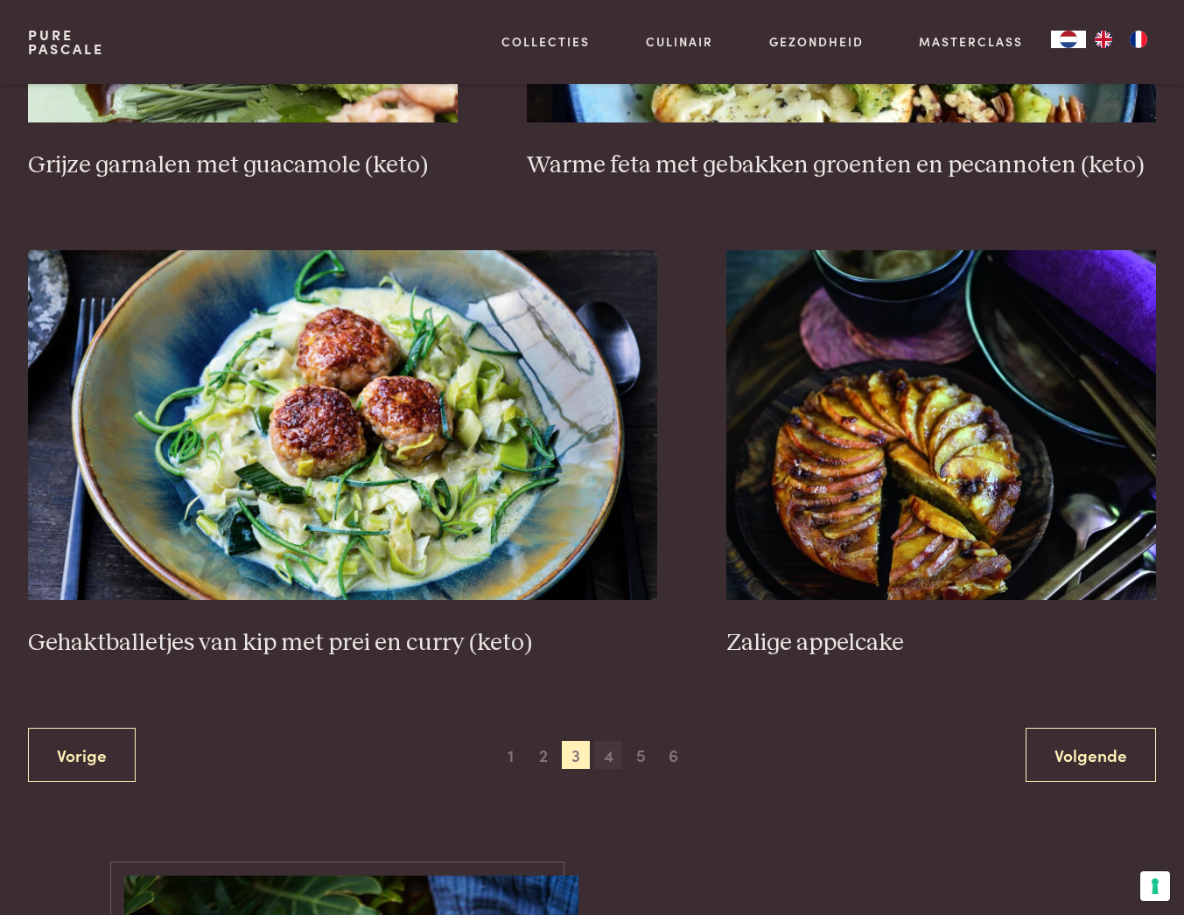
click at [609, 759] on span "4" at bounding box center [608, 755] width 28 height 28
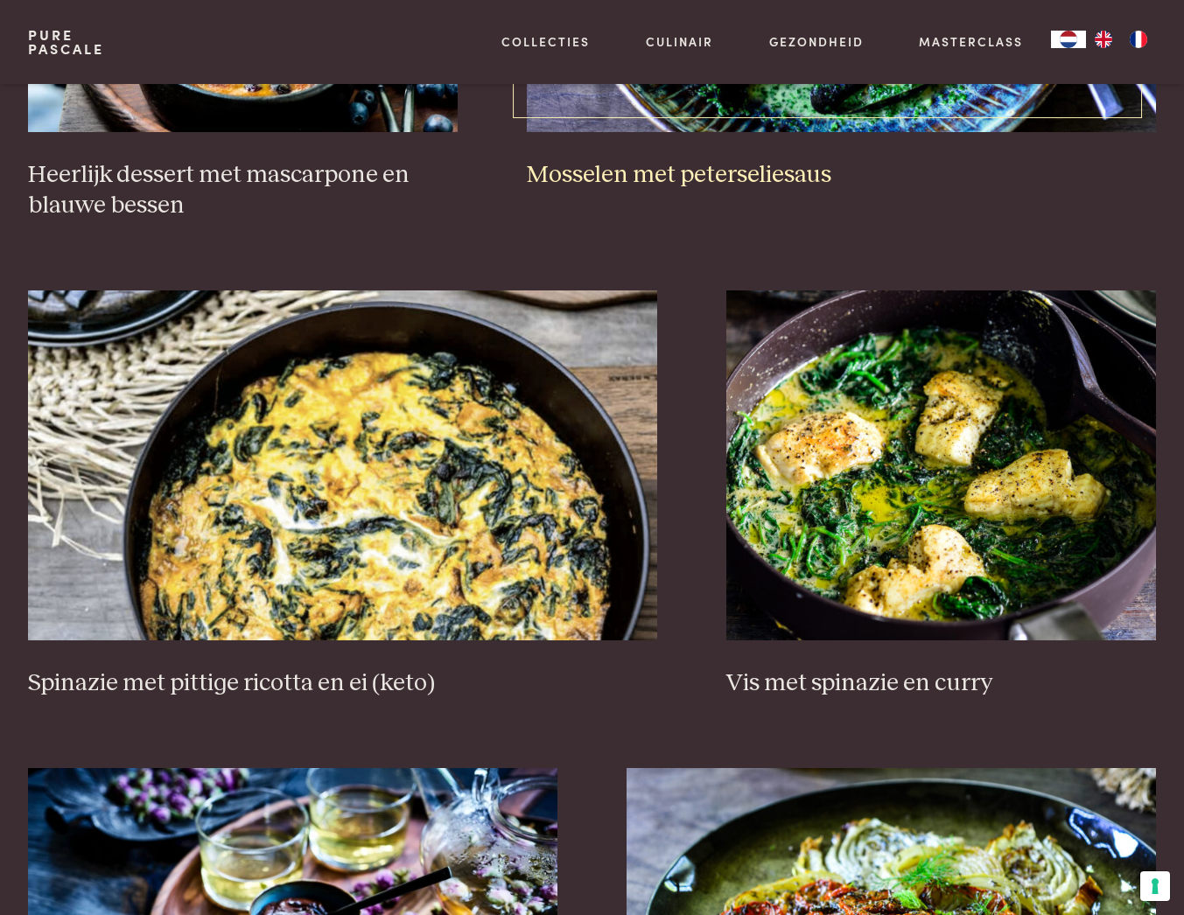
scroll to position [1299, 0]
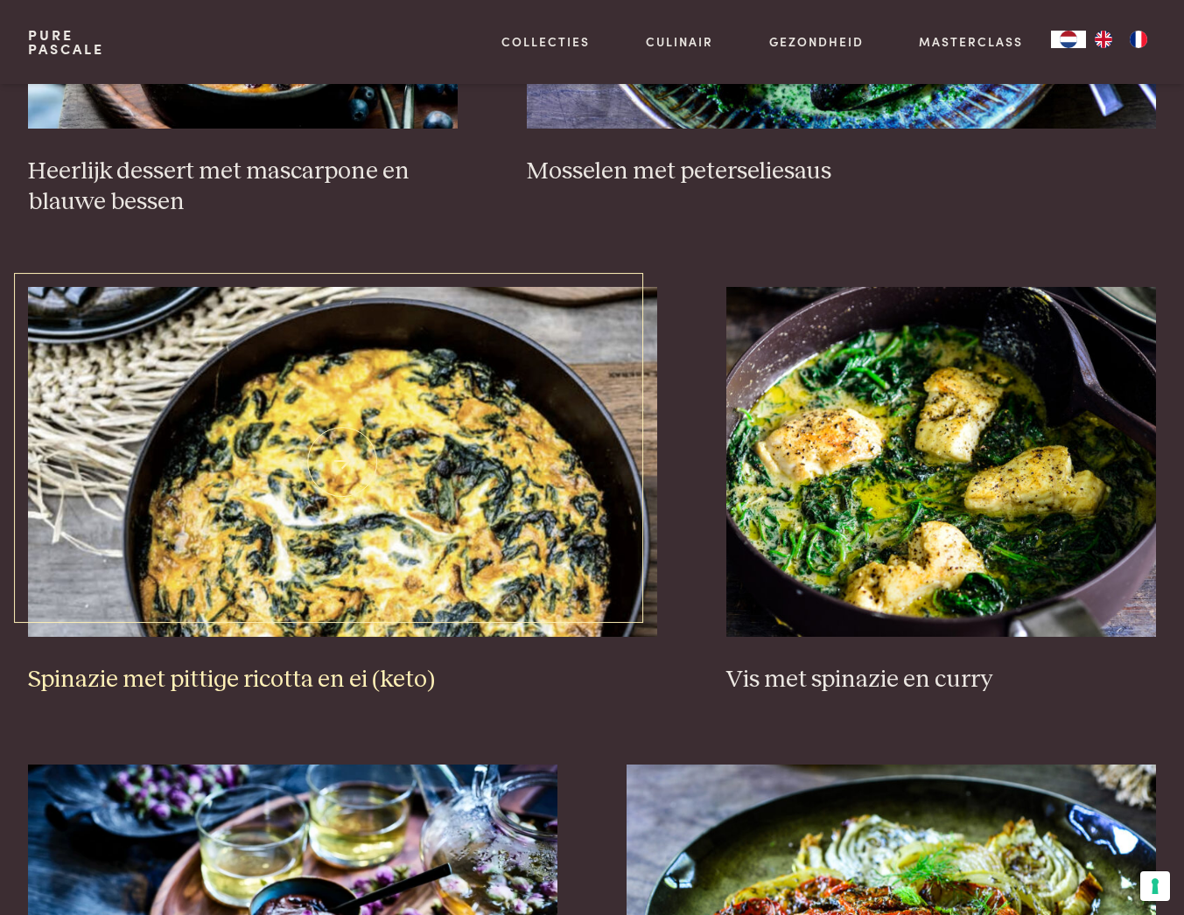
click at [354, 555] on img at bounding box center [342, 462] width 629 height 350
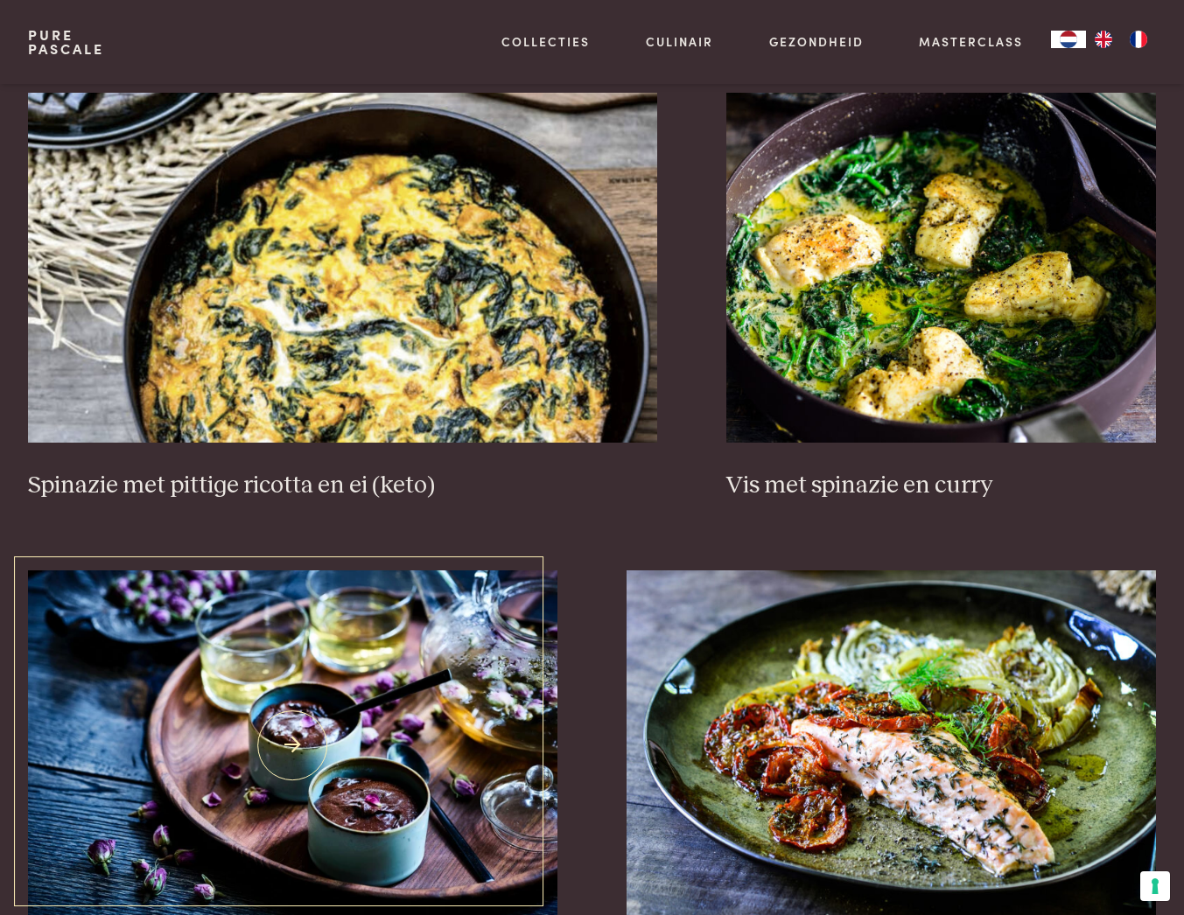
scroll to position [1491, 0]
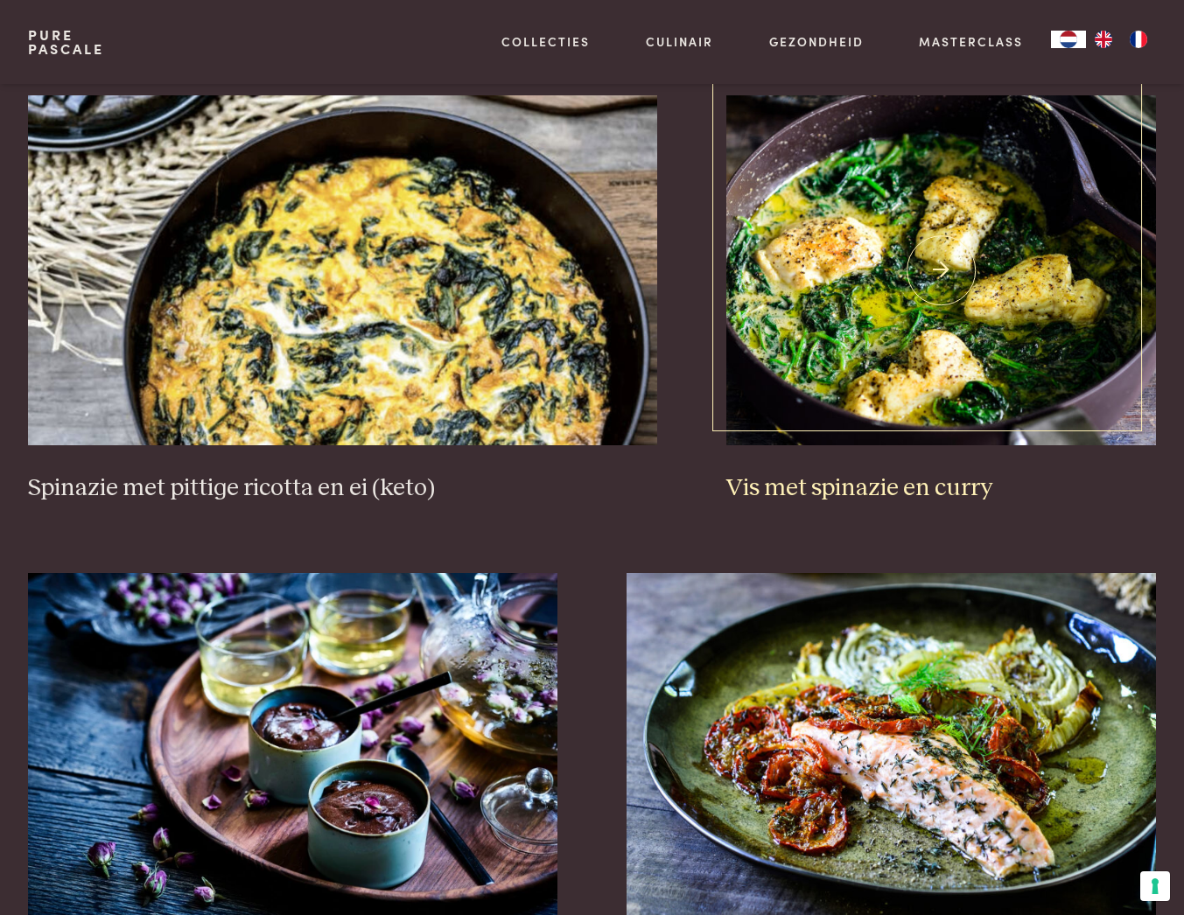
click at [935, 316] on img at bounding box center [941, 270] width 430 height 350
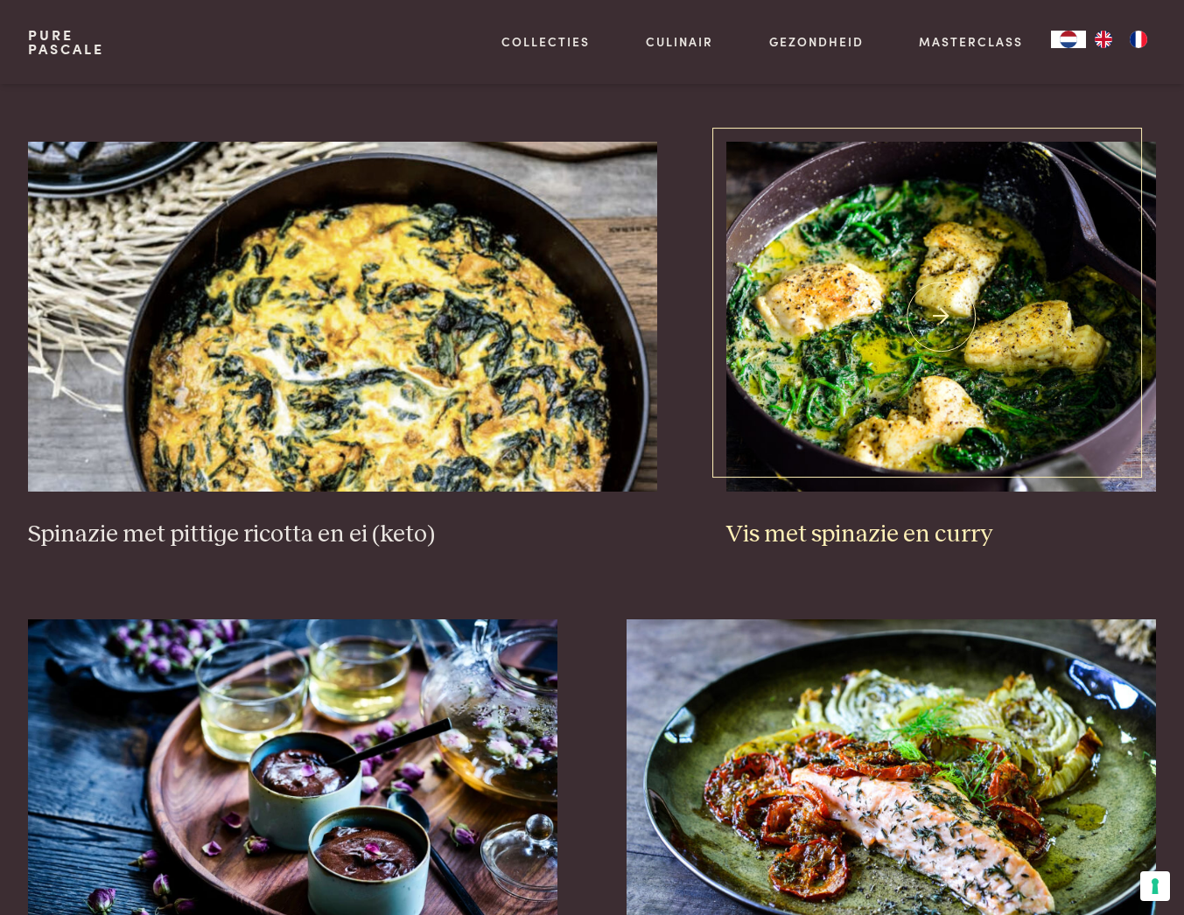
scroll to position [1361, 0]
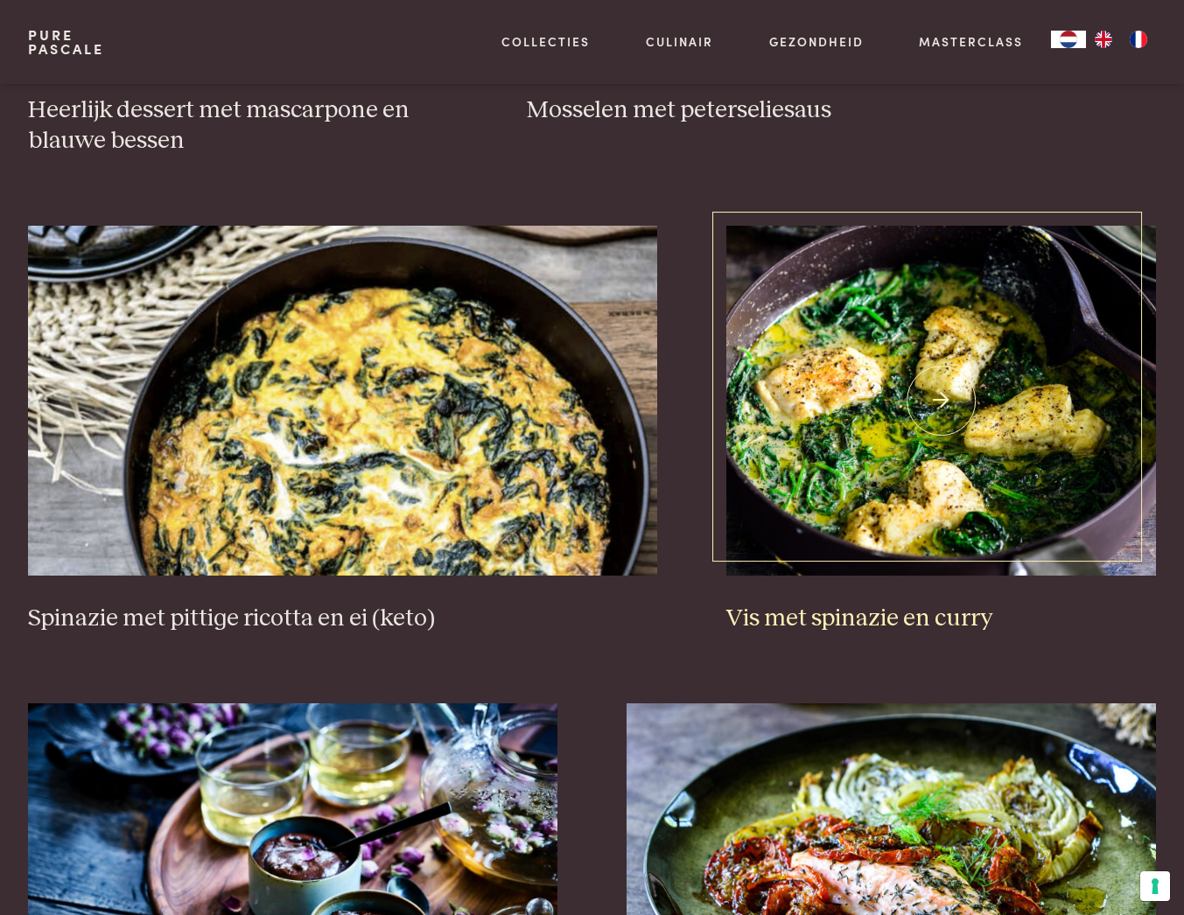
click at [943, 400] on img at bounding box center [941, 401] width 430 height 350
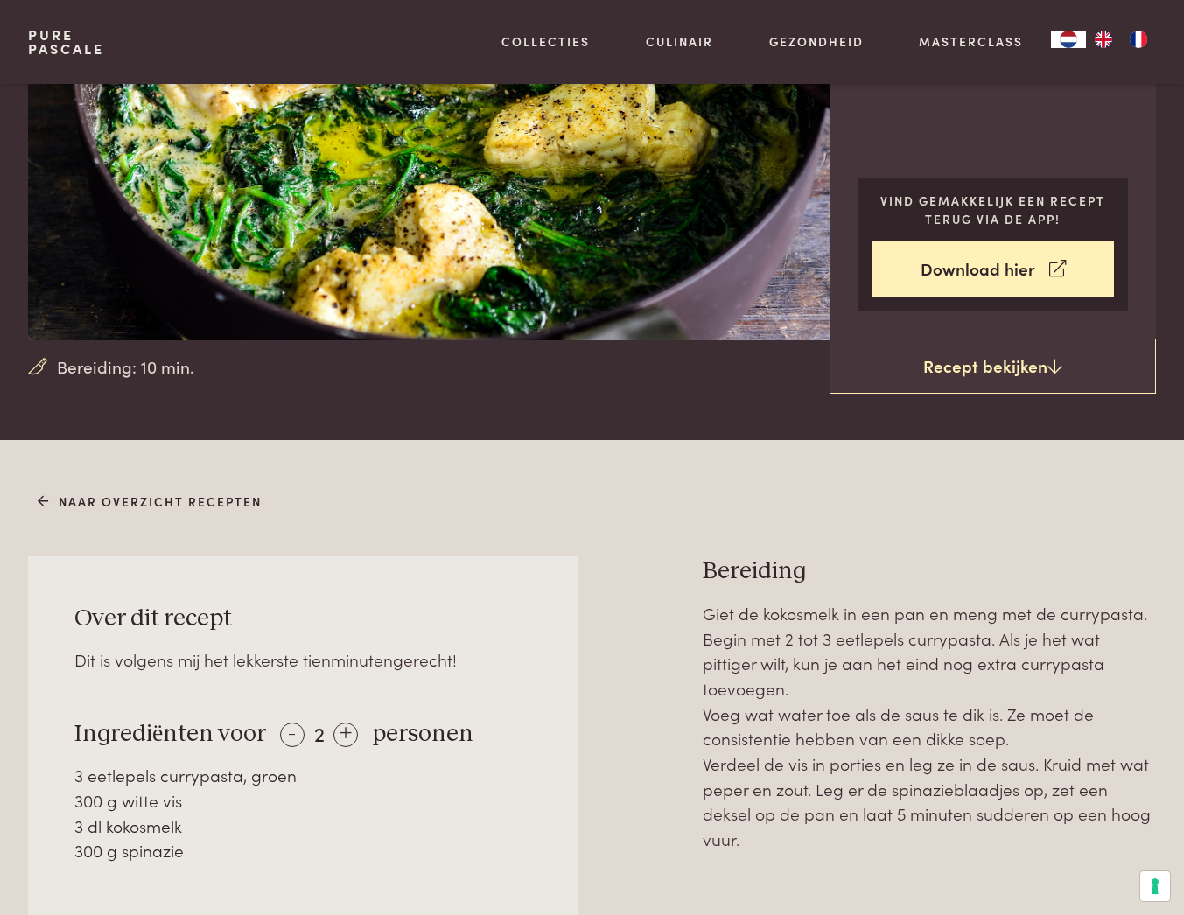
scroll to position [239, 0]
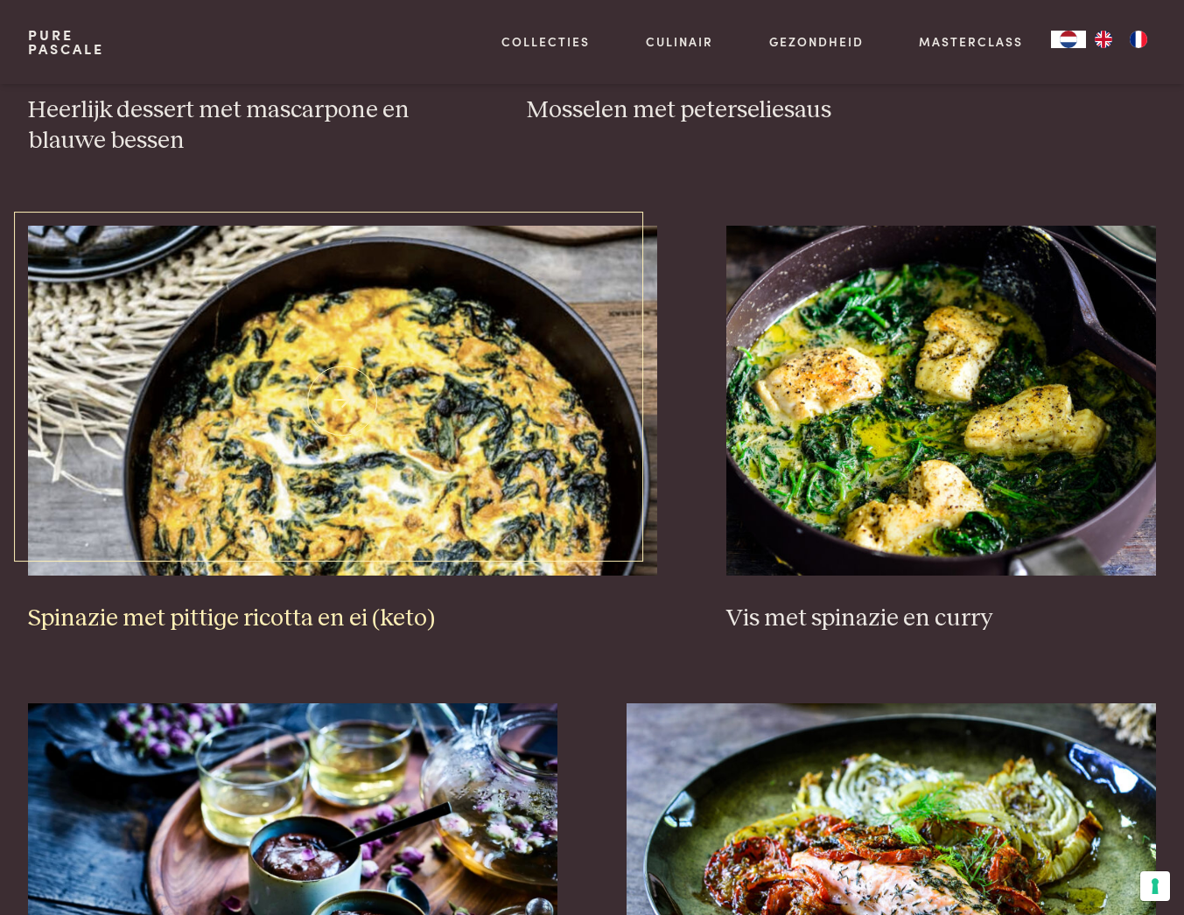
click at [366, 514] on img at bounding box center [342, 401] width 629 height 350
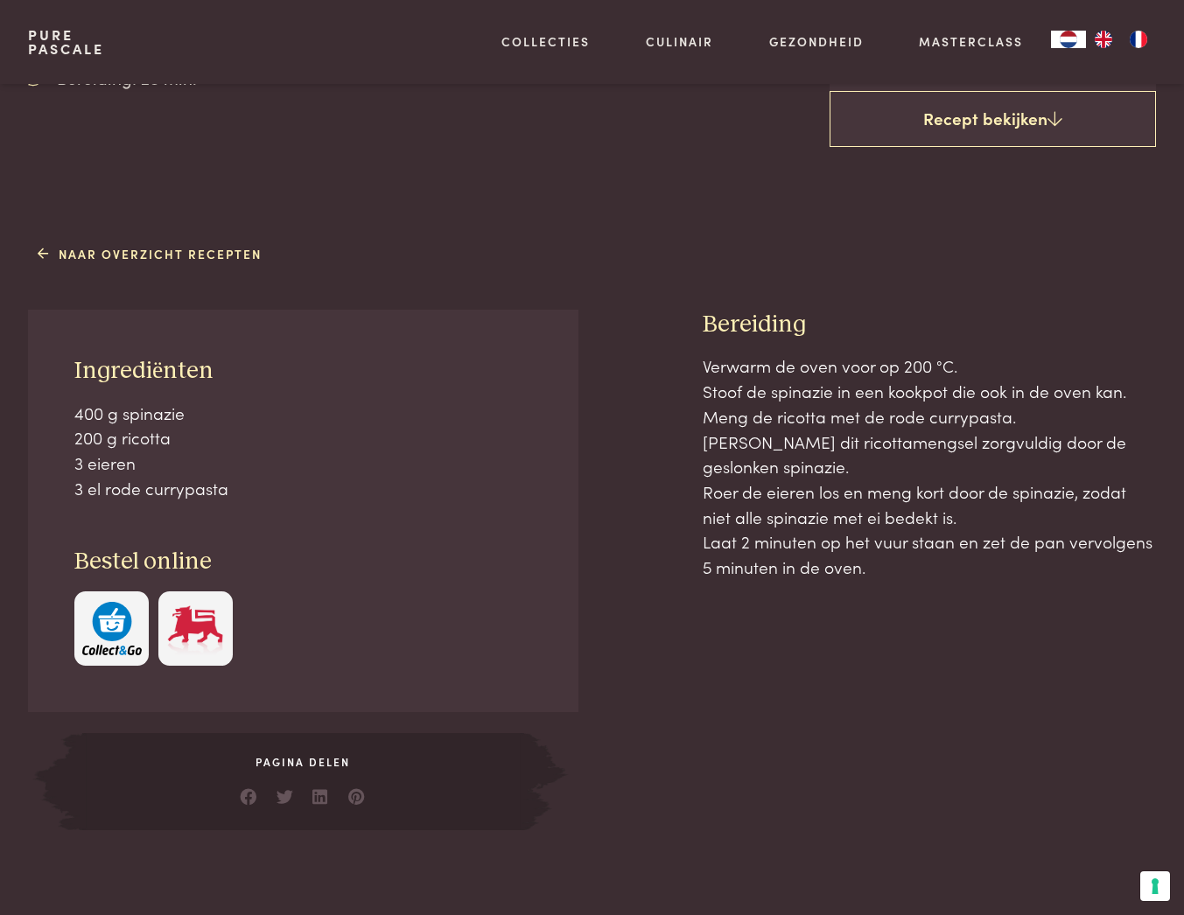
scroll to position [542, 0]
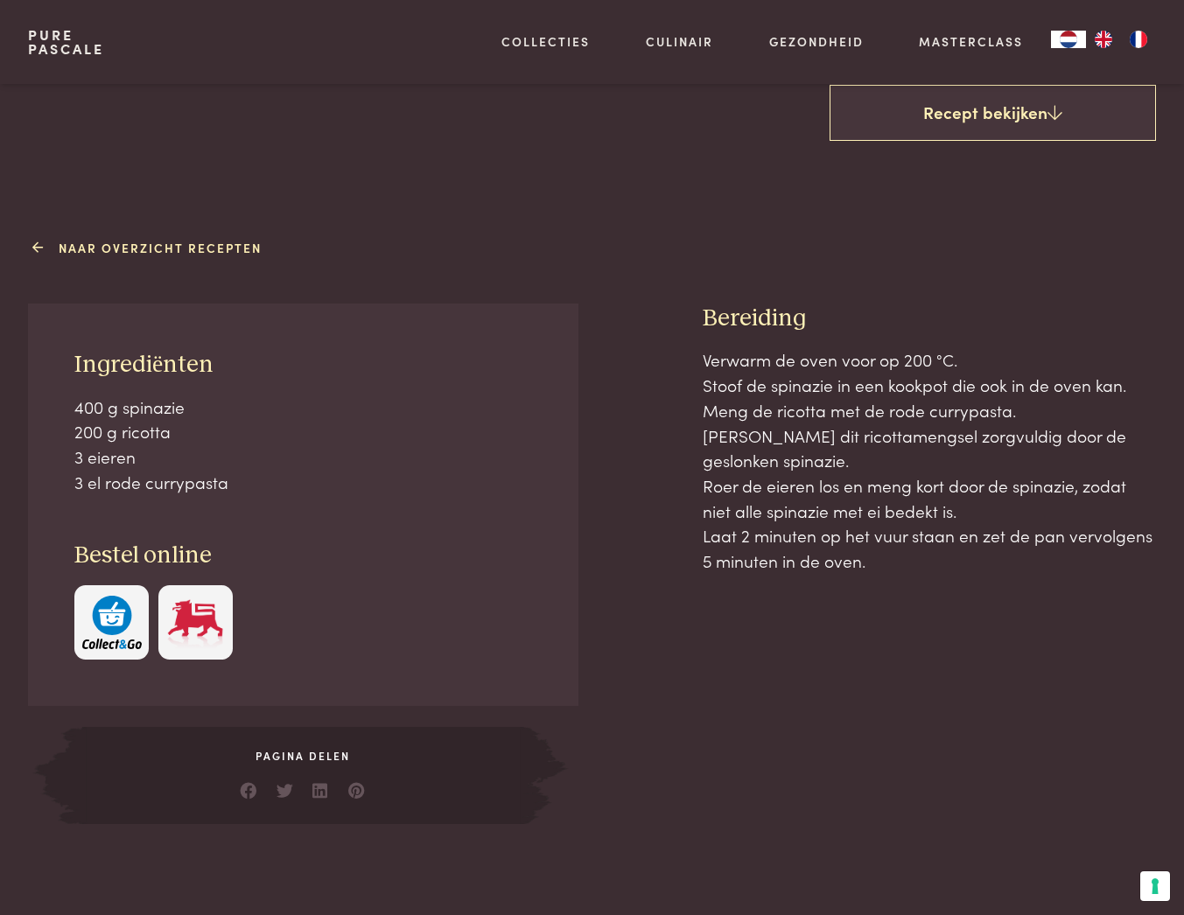
click at [45, 250] on link "Naar overzicht recepten" at bounding box center [150, 248] width 225 height 18
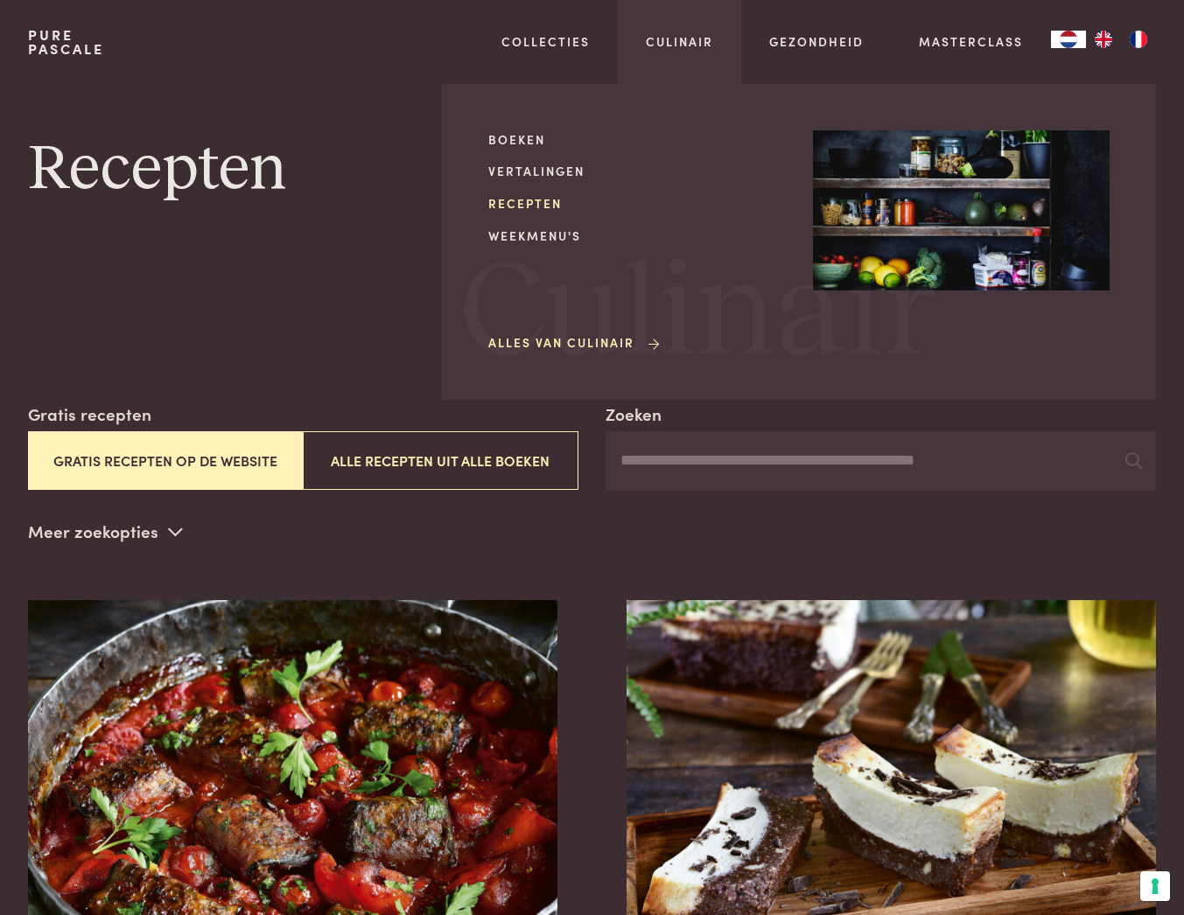
click at [542, 199] on link "Recepten" at bounding box center [636, 203] width 297 height 18
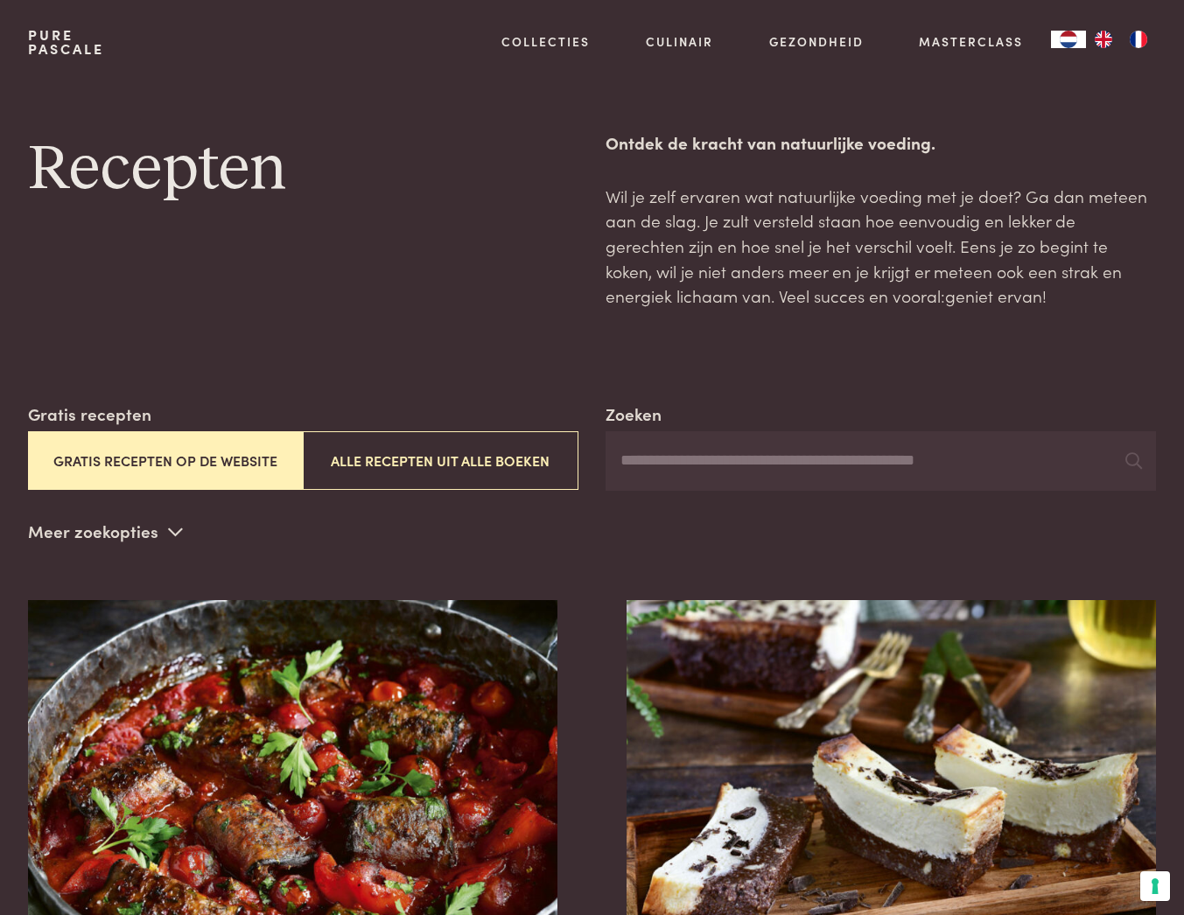
click at [701, 469] on input "Zoeken" at bounding box center [880, 460] width 550 height 59
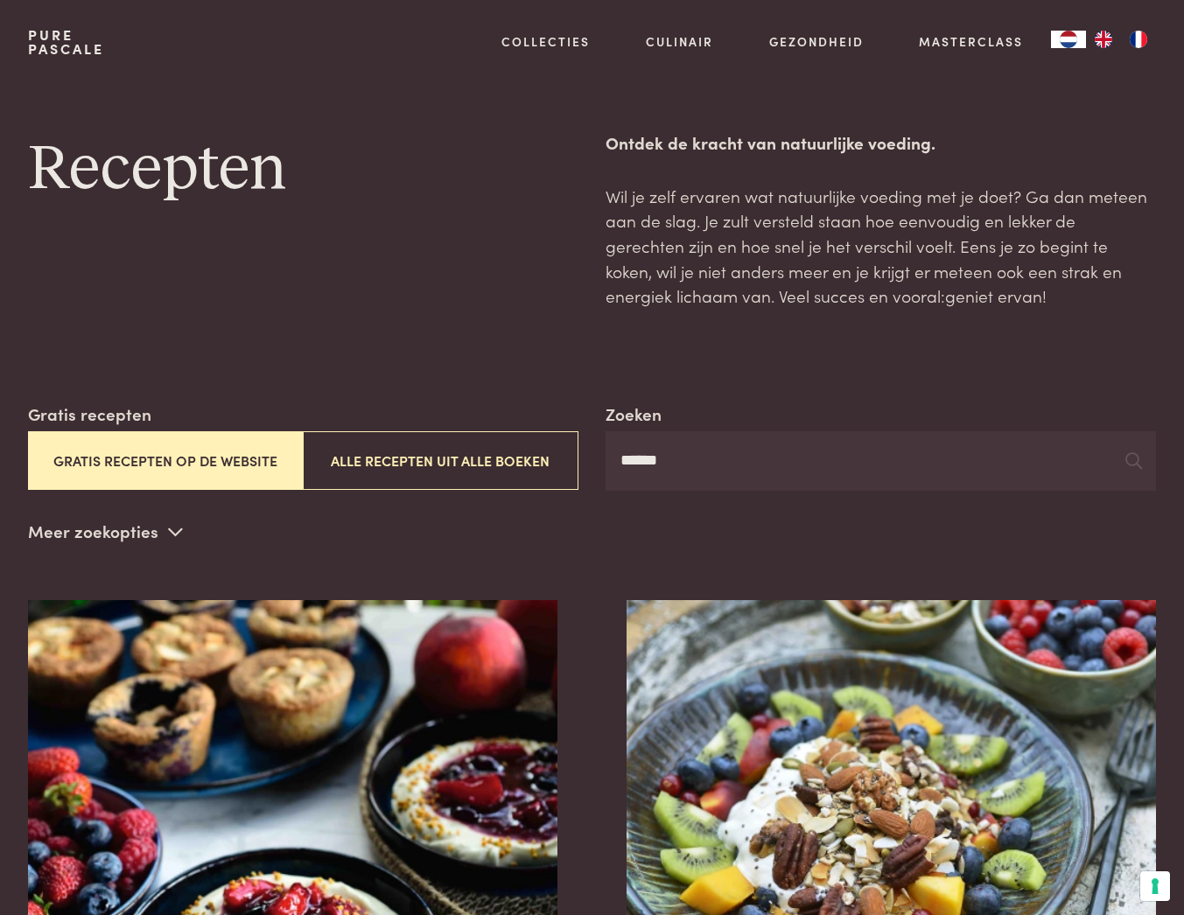
type input "*******"
